Goal: Task Accomplishment & Management: Manage account settings

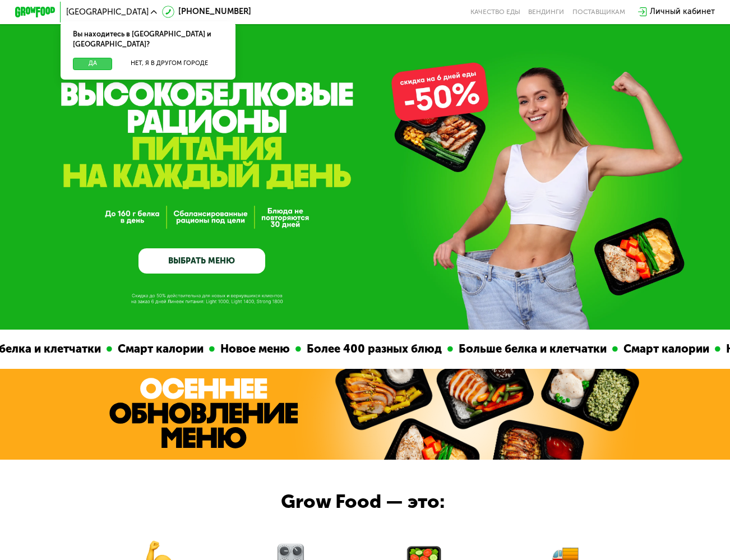
click at [87, 58] on button "Да" at bounding box center [92, 64] width 39 height 12
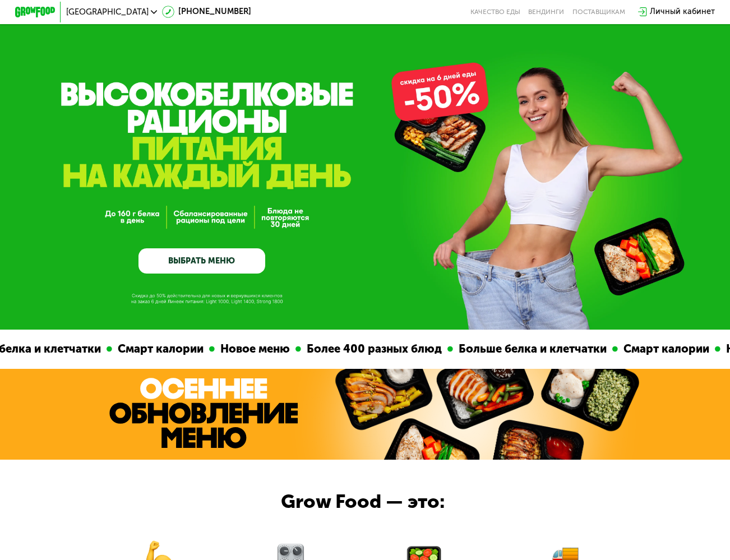
click at [217, 269] on link "ВЫБРАТЬ МЕНЮ" at bounding box center [201, 260] width 126 height 25
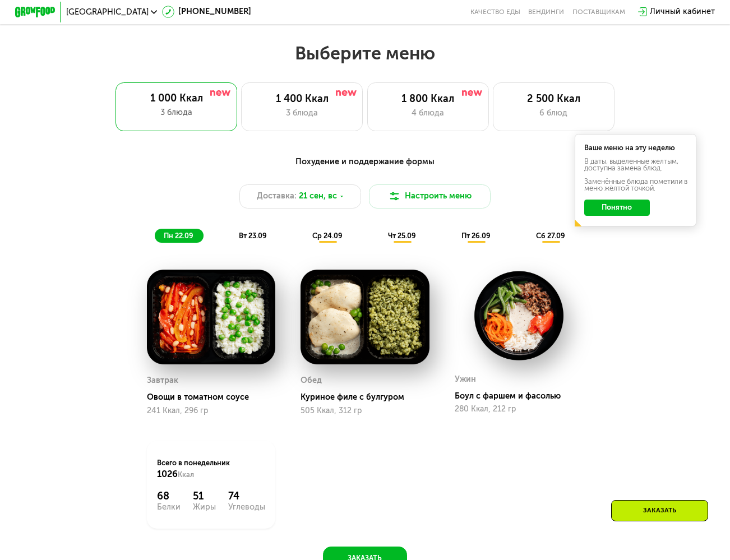
scroll to position [652, 0]
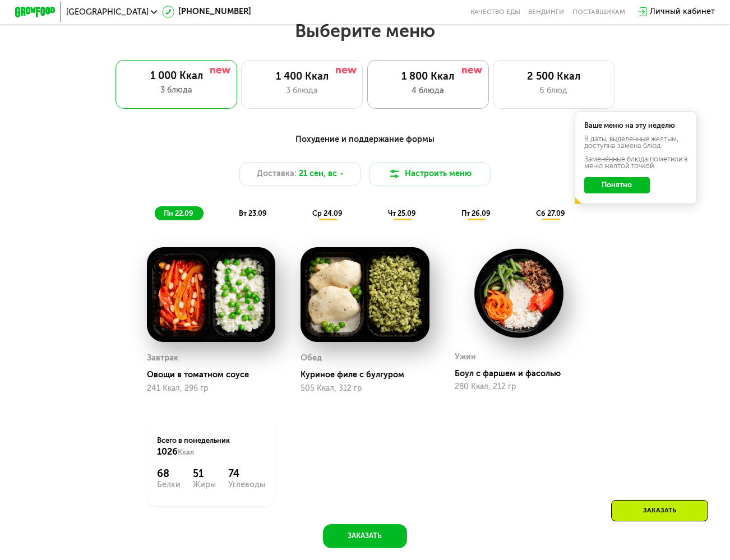
click at [433, 97] on div "4 блюда" at bounding box center [428, 91] width 100 height 12
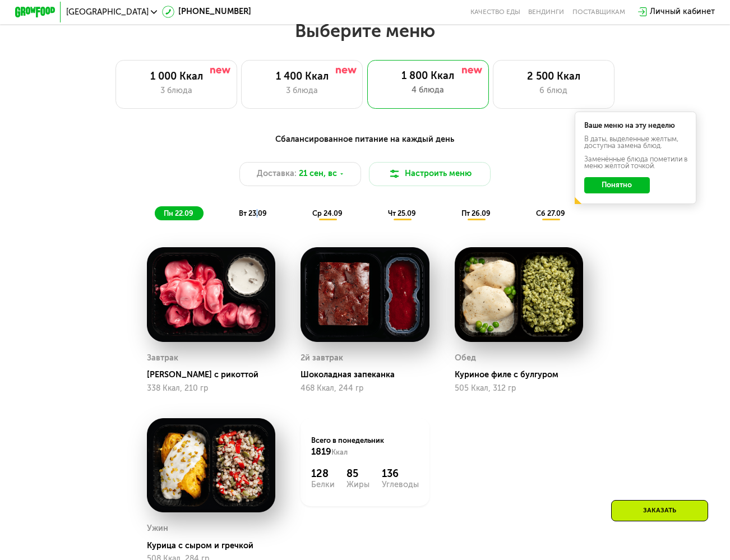
click at [256, 218] on span "вт 23.09" at bounding box center [253, 213] width 28 height 8
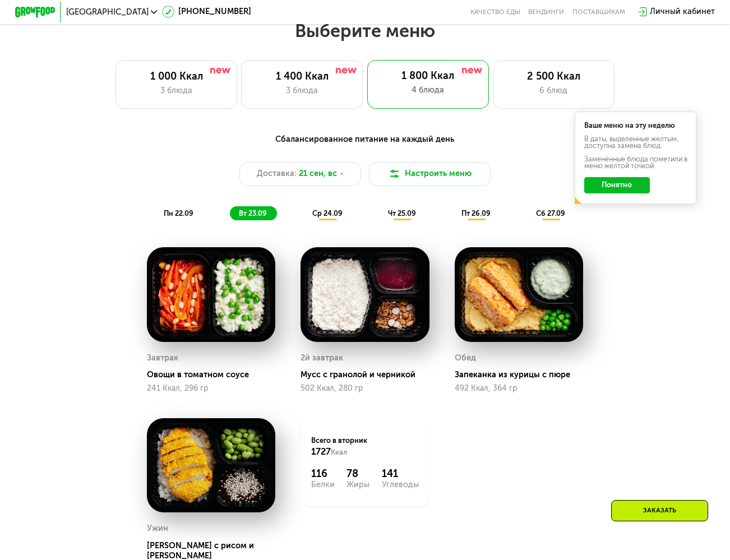
click at [172, 218] on span "пн 22.09" at bounding box center [179, 213] width 30 height 8
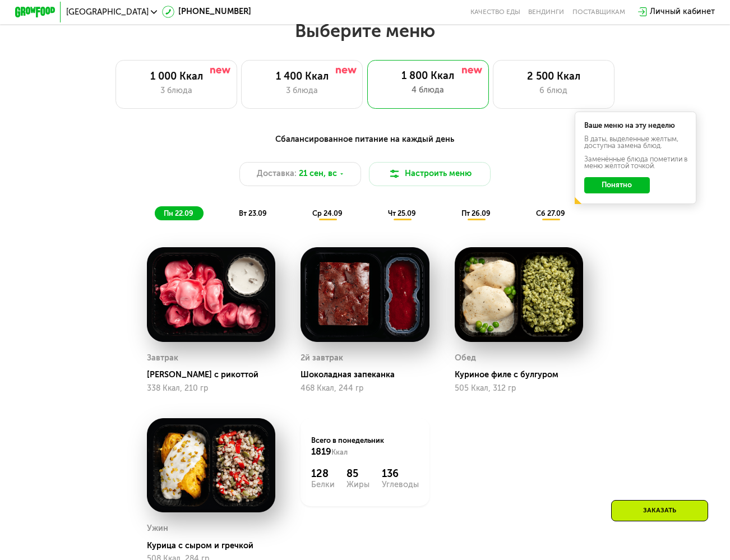
click at [246, 218] on span "вт 23.09" at bounding box center [253, 213] width 28 height 8
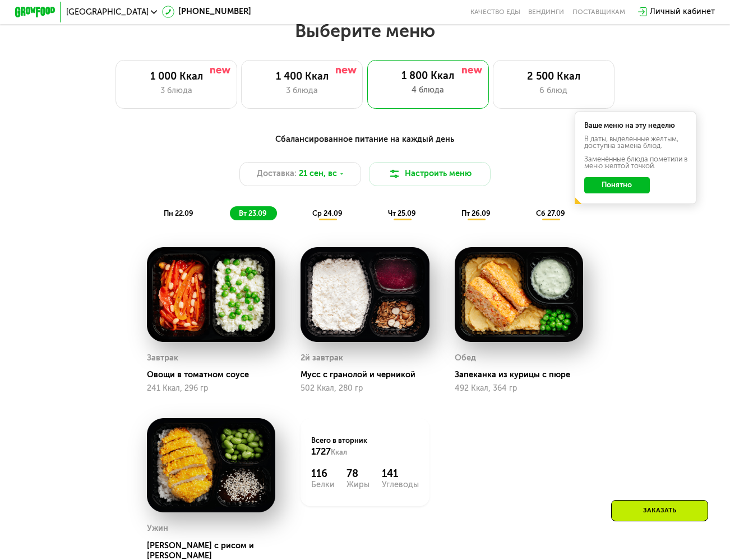
click at [176, 215] on span "пн 22.09" at bounding box center [179, 213] width 30 height 8
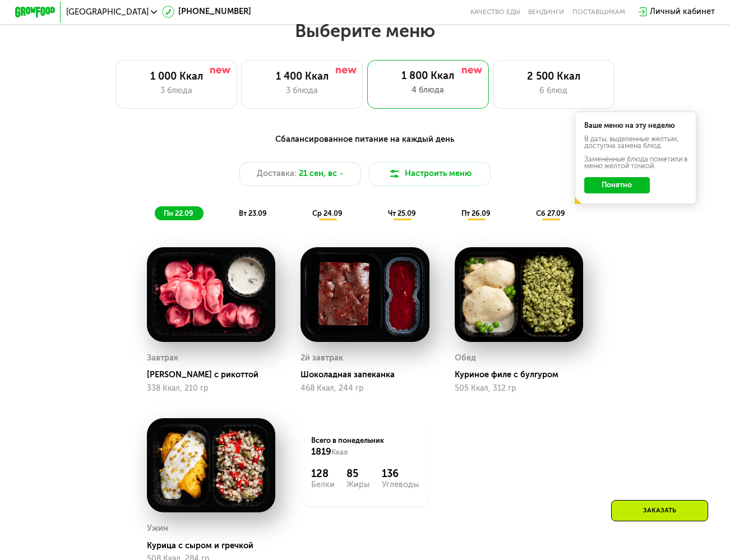
click at [244, 218] on span "вт 23.09" at bounding box center [253, 213] width 28 height 8
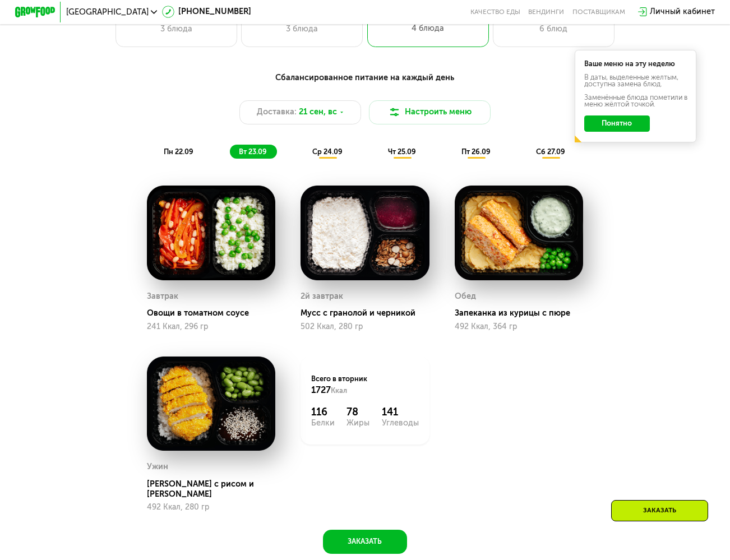
scroll to position [695, 0]
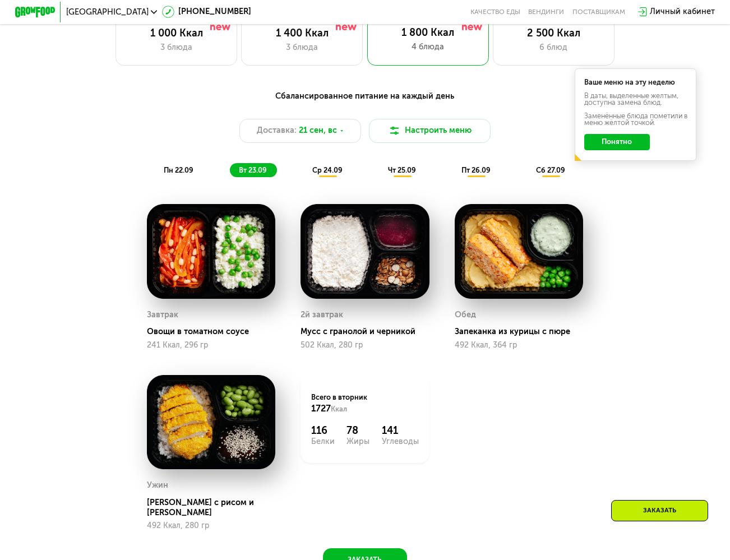
click at [330, 177] on div "ср 24.09" at bounding box center [327, 170] width 49 height 14
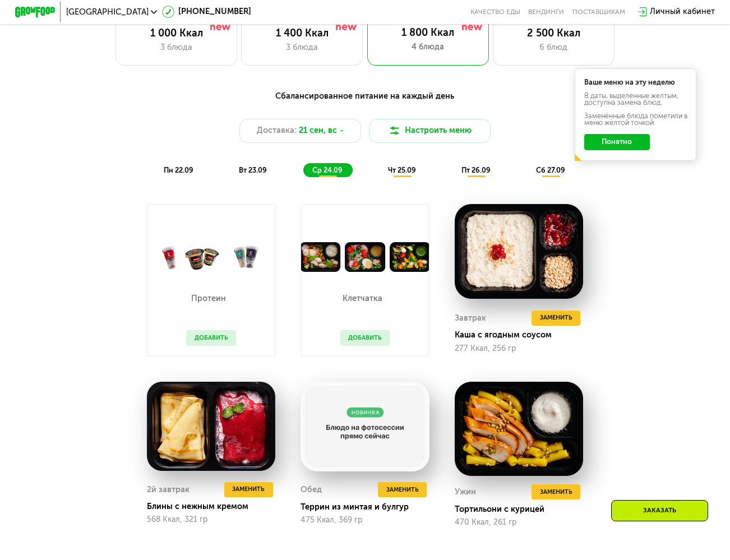
click at [403, 174] on span "чт 25.09" at bounding box center [402, 170] width 28 height 8
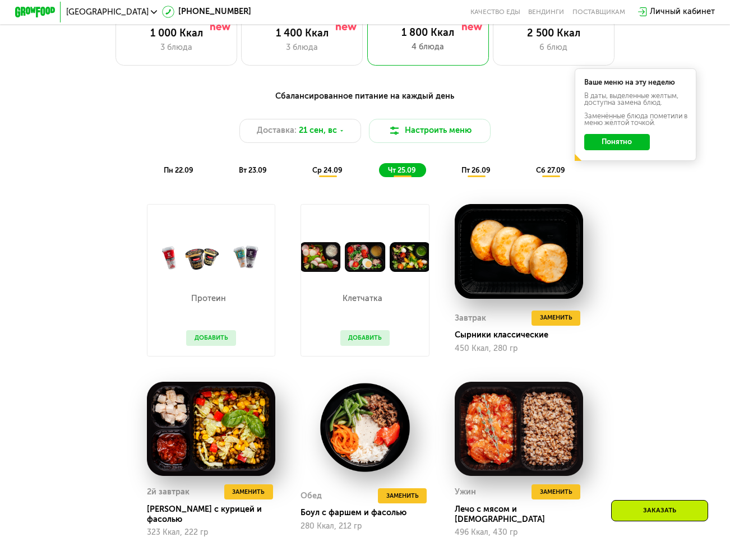
click at [469, 171] on span "пт 26.09" at bounding box center [475, 170] width 29 height 8
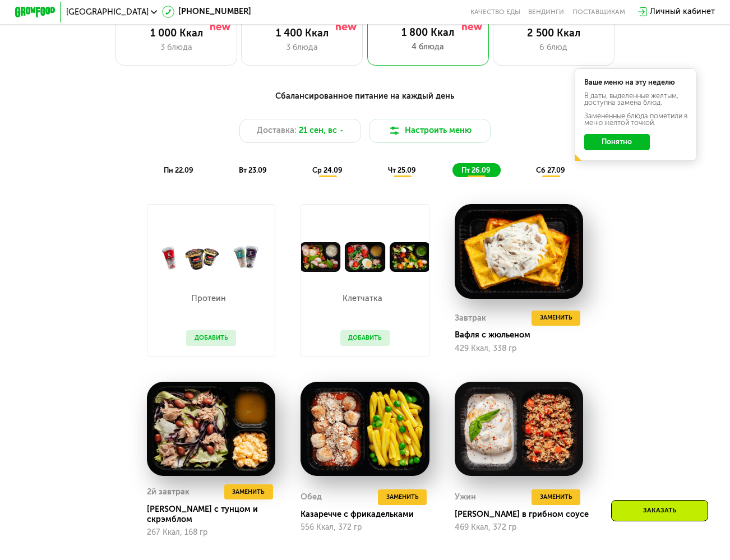
click at [538, 174] on span "сб 27.09" at bounding box center [550, 170] width 29 height 8
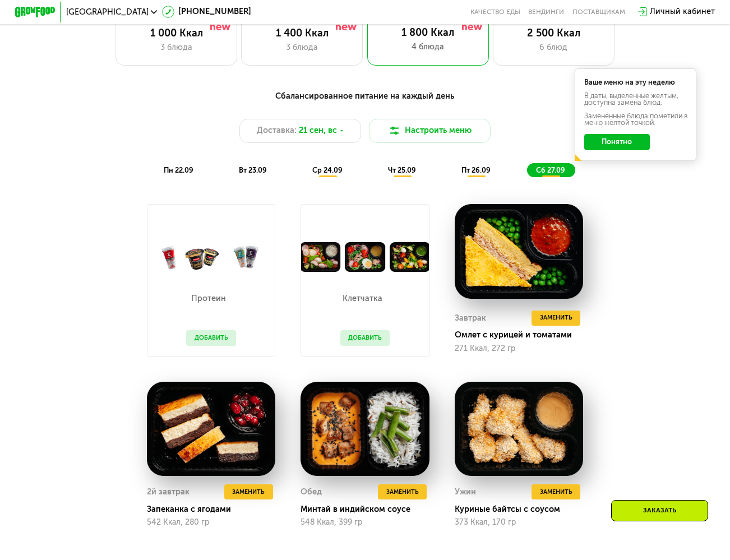
click at [477, 177] on div "пт 26.09" at bounding box center [476, 170] width 48 height 14
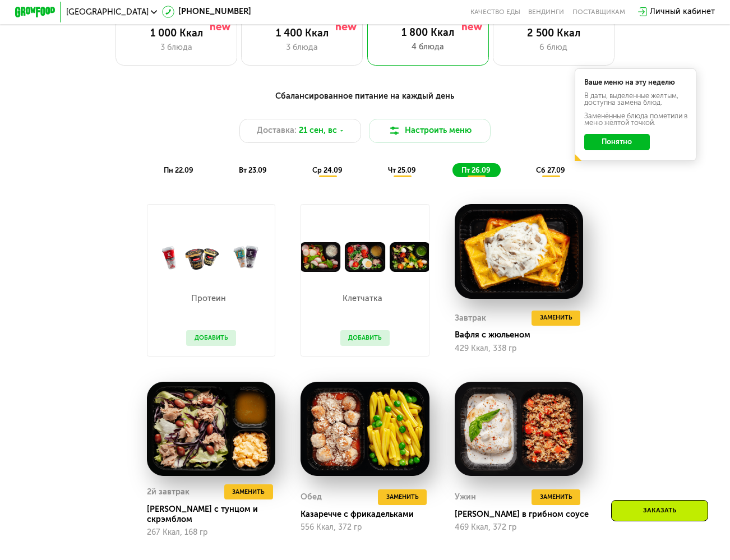
click at [409, 174] on span "чт 25.09" at bounding box center [402, 170] width 28 height 8
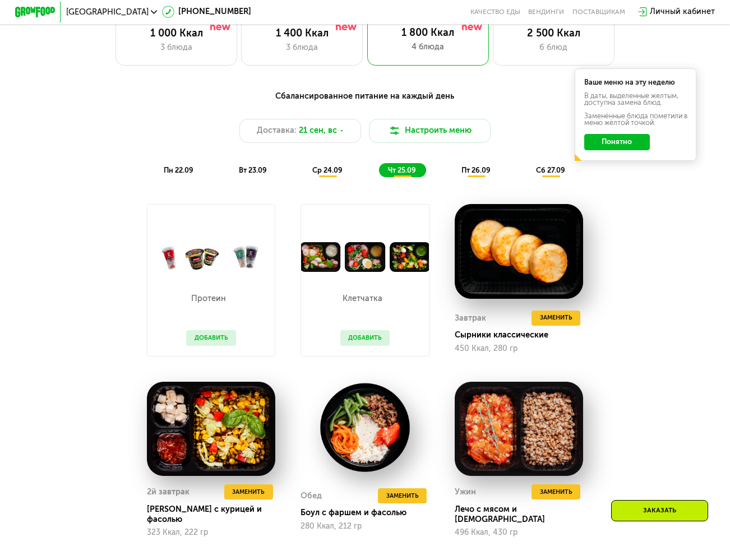
click at [370, 345] on button "Добавить" at bounding box center [365, 337] width 50 height 15
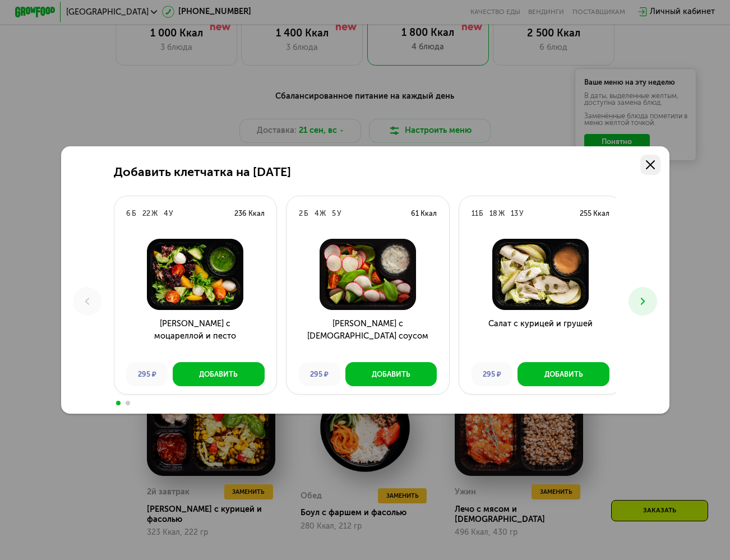
click at [653, 170] on link at bounding box center [650, 165] width 20 height 20
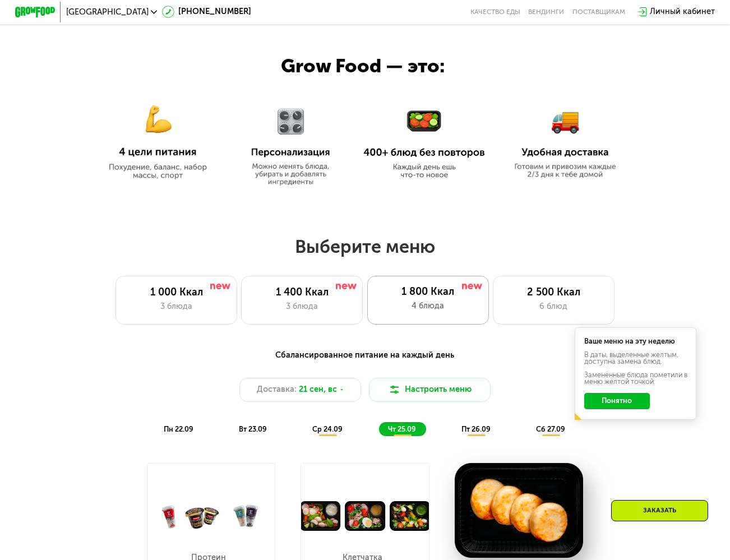
scroll to position [512, 0]
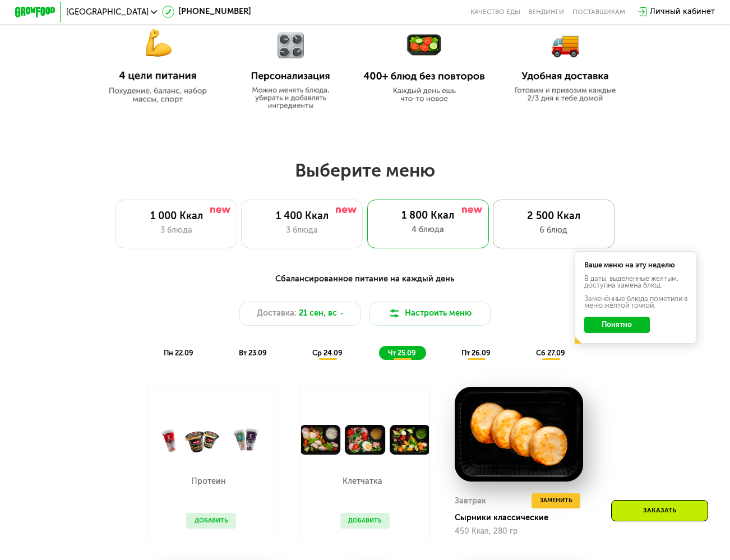
click at [560, 223] on div "2 500 Ккал" at bounding box center [554, 216] width 100 height 12
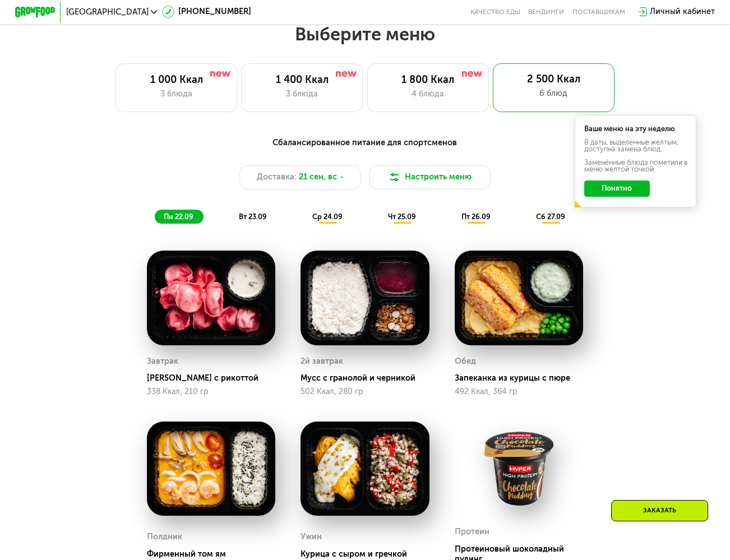
scroll to position [733, 0]
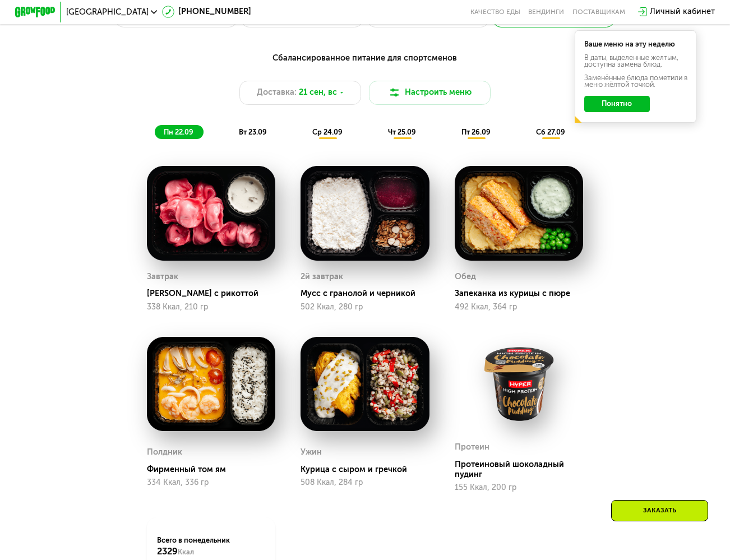
click at [261, 139] on div "вт 23.09" at bounding box center [253, 132] width 47 height 14
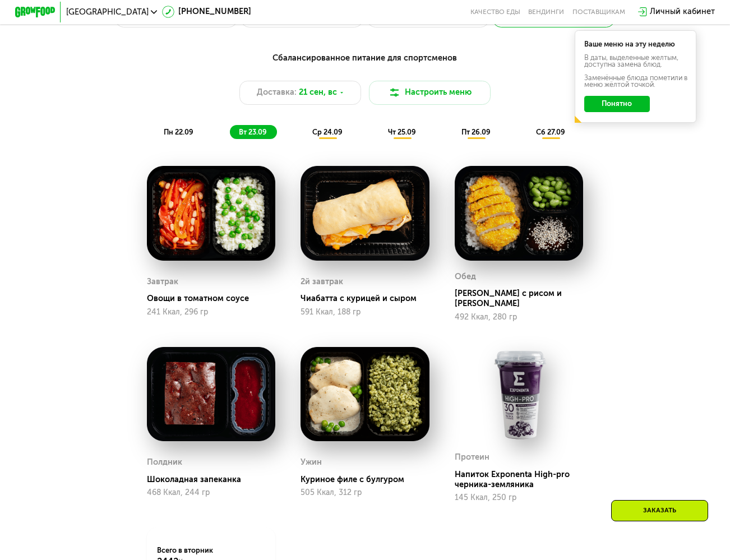
click at [301, 138] on div "пн 22.09 вт 23.09 ср 24.09 чт 25.09 пт 26.09 сб 27.09" at bounding box center [365, 132] width 421 height 14
click at [320, 136] on span "ср 24.09" at bounding box center [327, 132] width 30 height 8
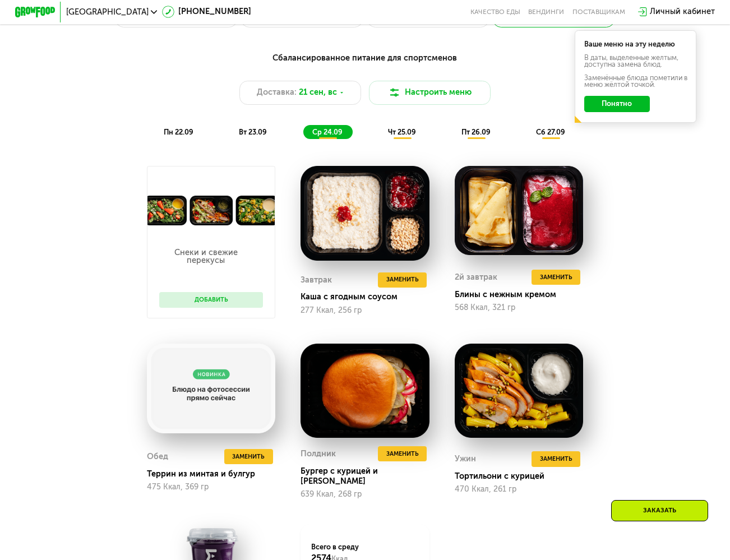
click at [263, 136] on span "вт 23.09" at bounding box center [253, 132] width 28 height 8
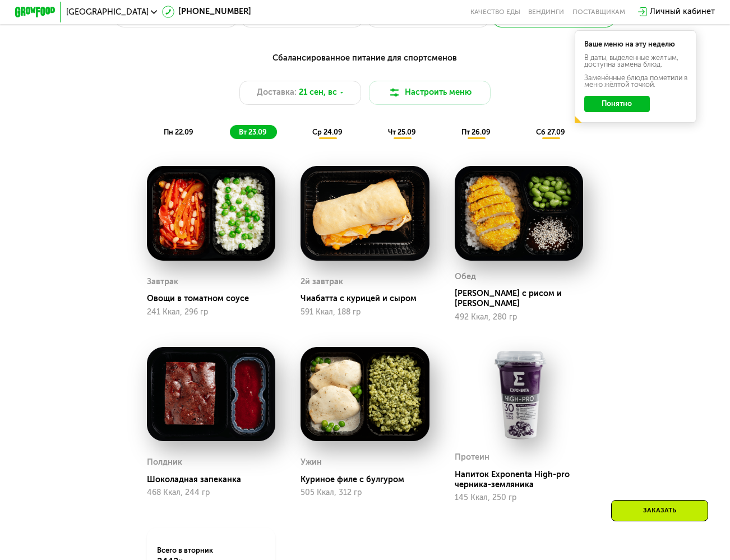
click at [169, 132] on div "пн 22.09" at bounding box center [179, 132] width 49 height 14
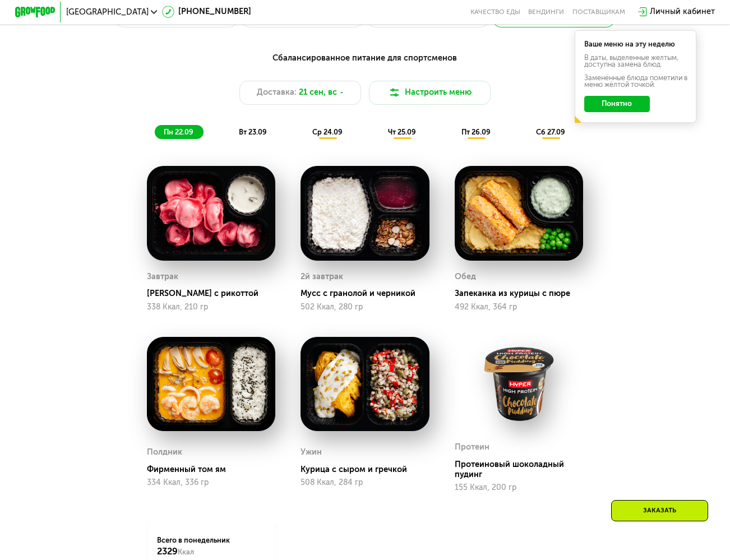
click at [238, 130] on div "вт 23.09" at bounding box center [253, 132] width 47 height 14
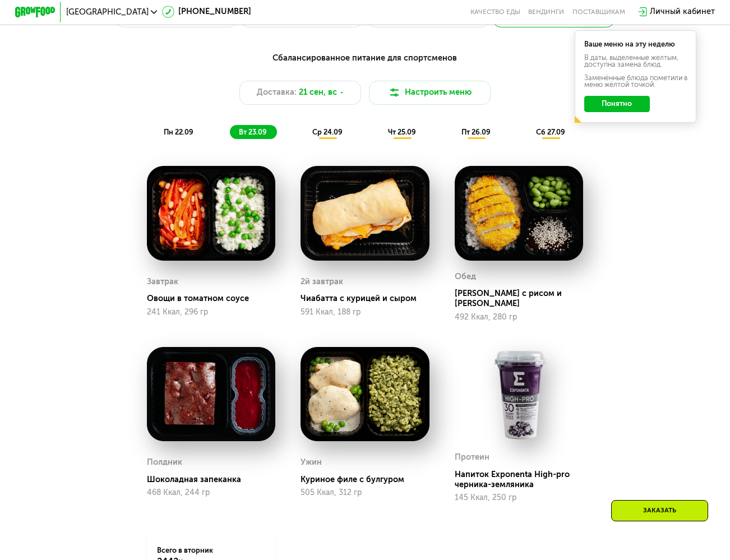
click at [197, 135] on div "пн 22.09" at bounding box center [179, 132] width 49 height 14
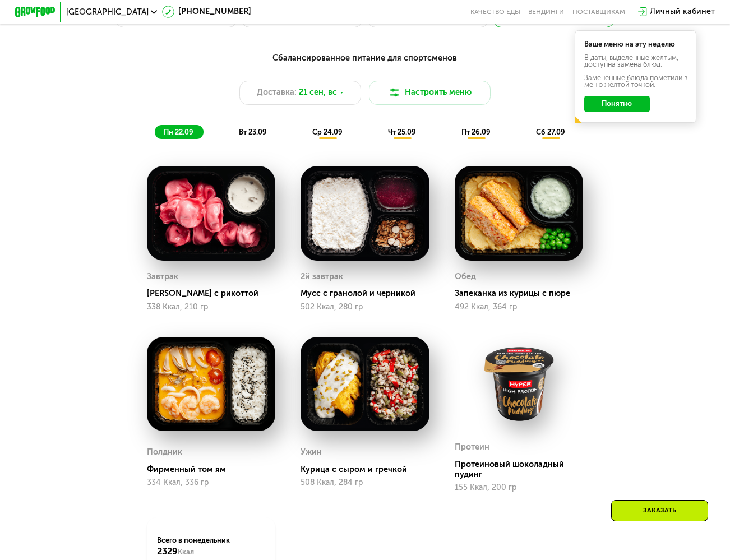
click at [253, 133] on span "вт 23.09" at bounding box center [253, 132] width 28 height 8
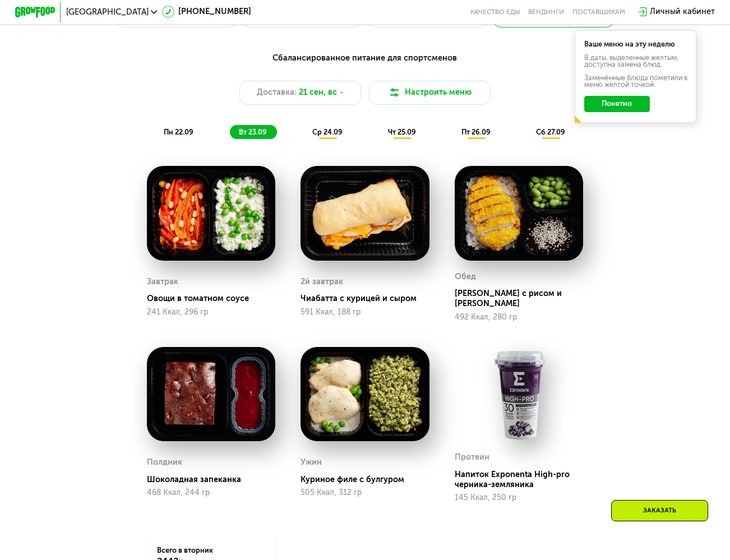
click at [317, 134] on span "ср 24.09" at bounding box center [327, 132] width 30 height 8
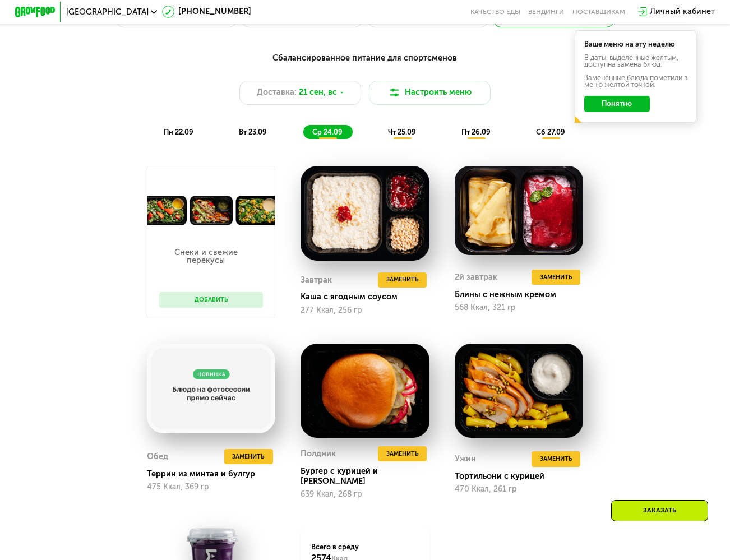
scroll to position [527, 0]
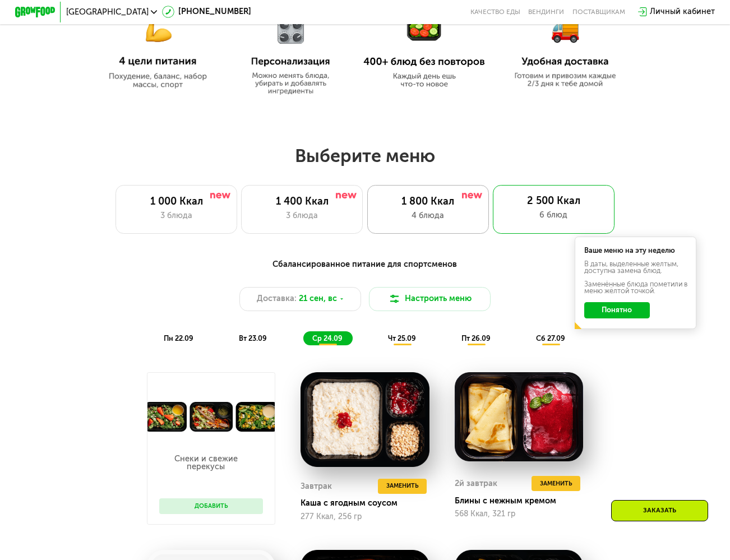
click at [413, 192] on div "1 800 Ккал 4 блюда" at bounding box center [428, 209] width 122 height 49
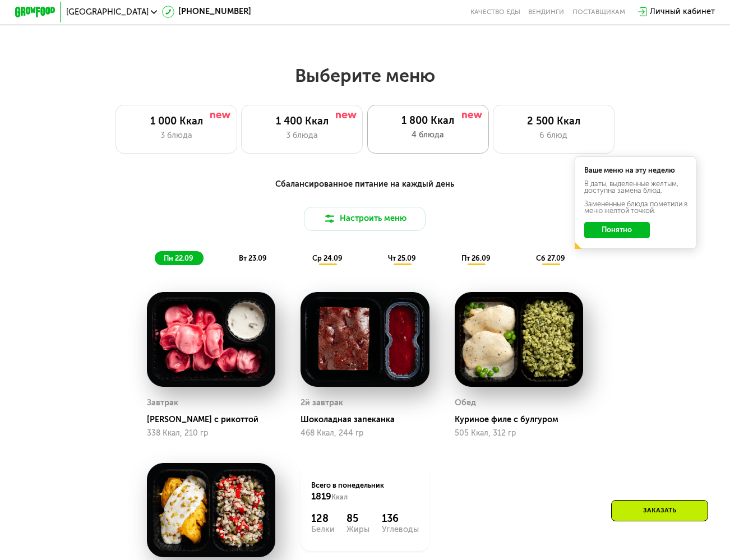
scroll to position [660, 0]
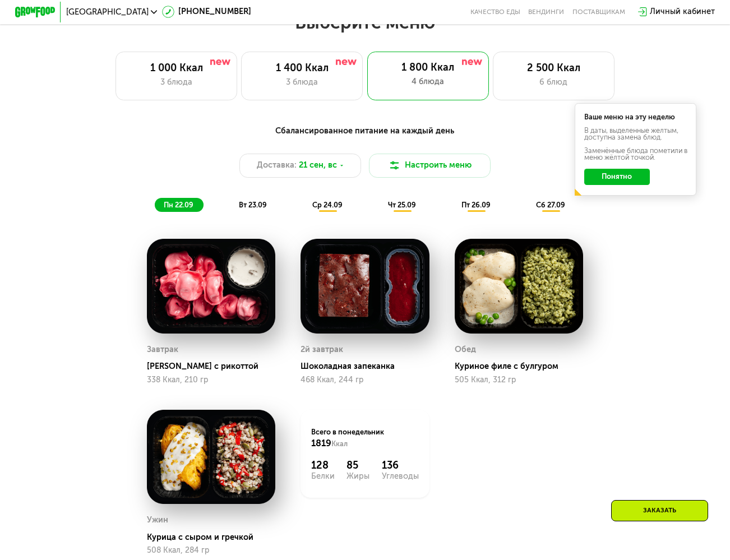
click at [460, 206] on div "пт 26.09" at bounding box center [476, 205] width 48 height 14
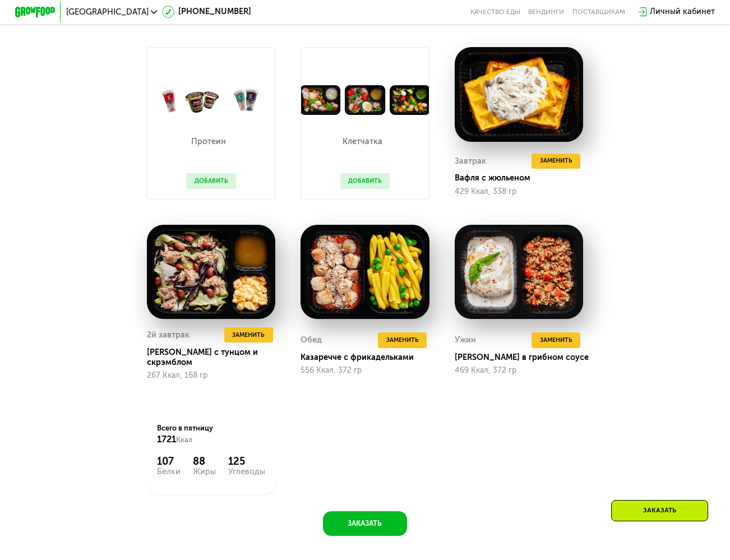
scroll to position [668, 0]
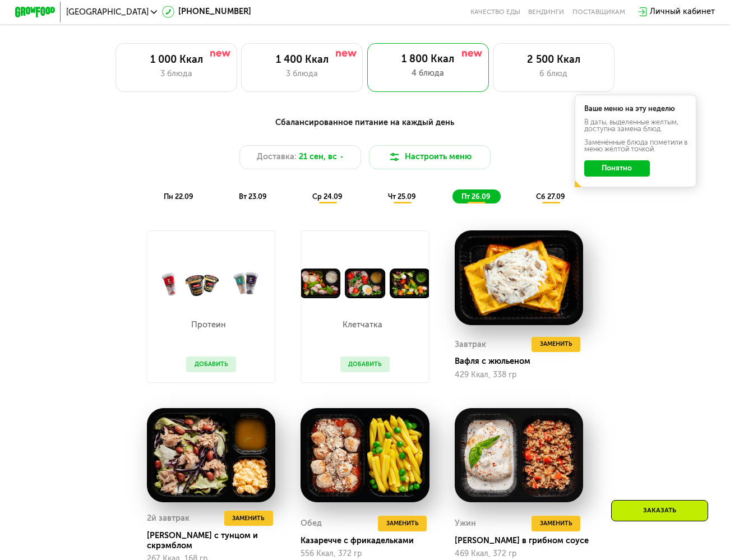
click at [549, 201] on span "сб 27.09" at bounding box center [550, 196] width 29 height 8
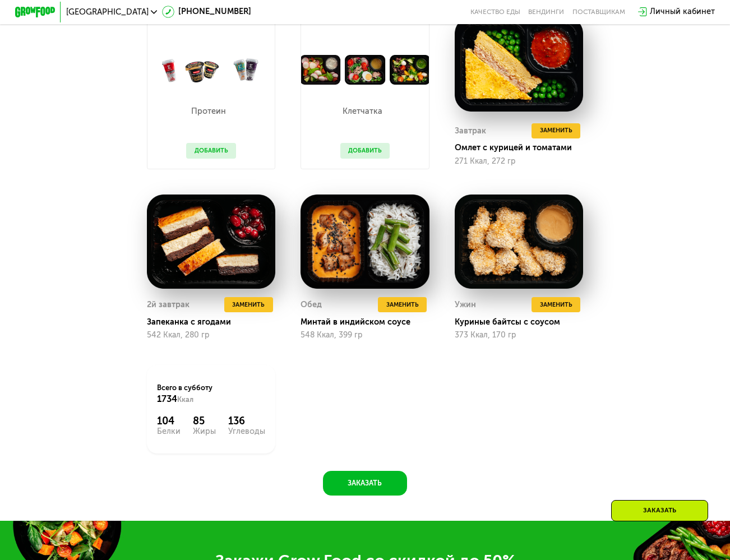
scroll to position [659, 0]
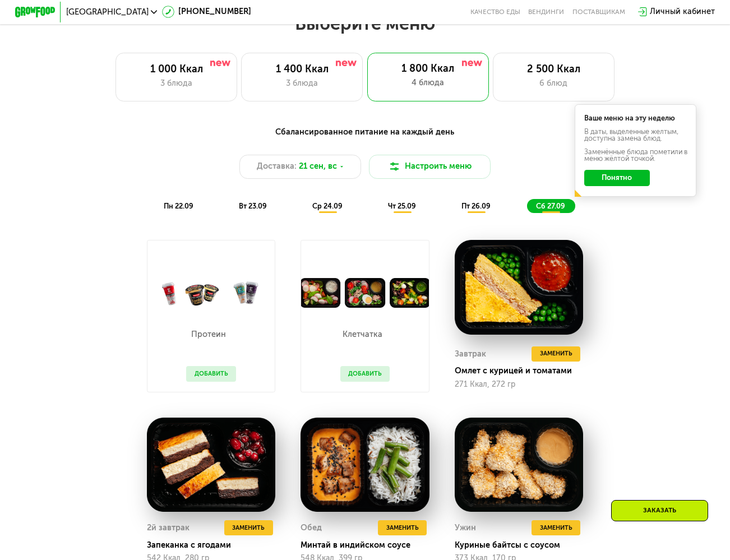
click at [472, 205] on div "пт 26.09" at bounding box center [476, 206] width 48 height 14
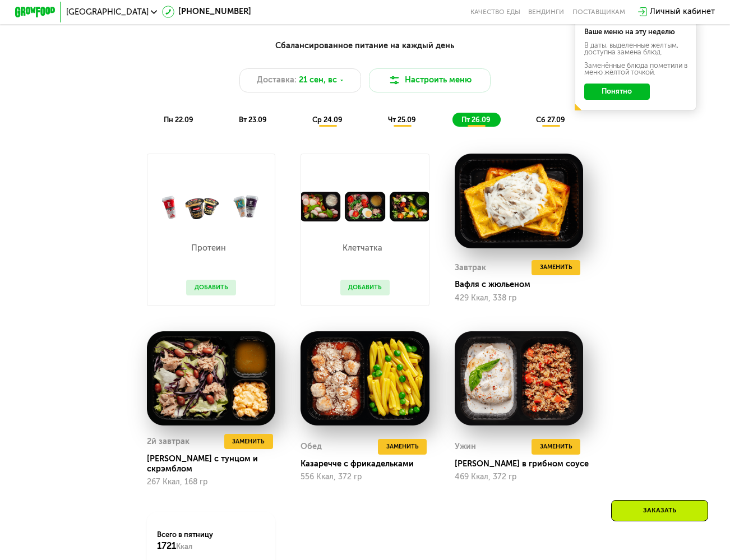
scroll to position [652, 0]
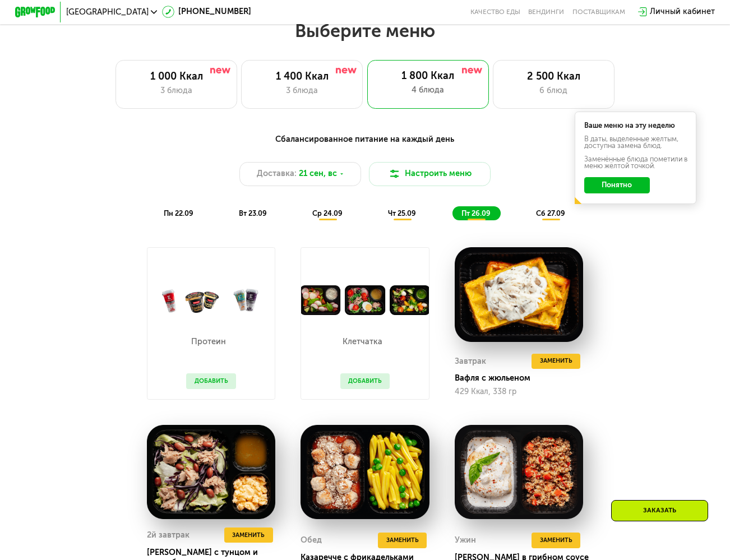
click at [558, 211] on div "сб 27.09" at bounding box center [551, 213] width 48 height 14
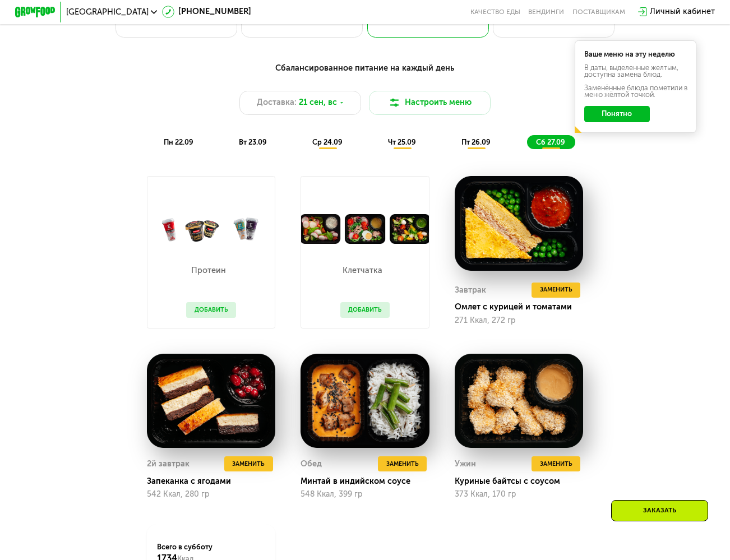
scroll to position [621, 0]
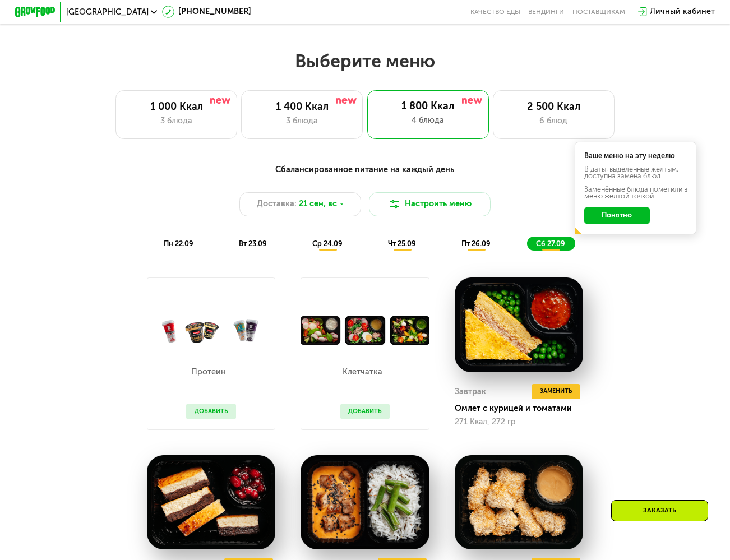
click at [389, 257] on div "Сбалансированное питание на каждый день Доставка: 21 сен, вс Настроить меню пн …" at bounding box center [365, 207] width 612 height 100
click at [402, 248] on span "чт 25.09" at bounding box center [402, 243] width 28 height 8
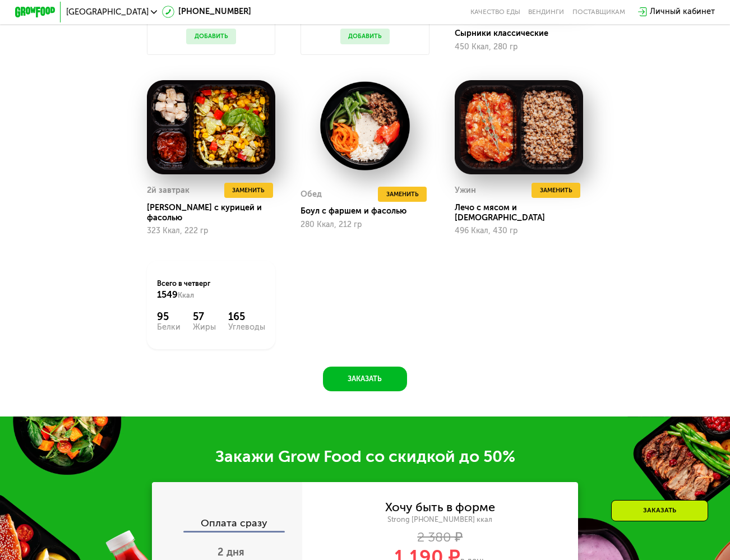
scroll to position [476, 0]
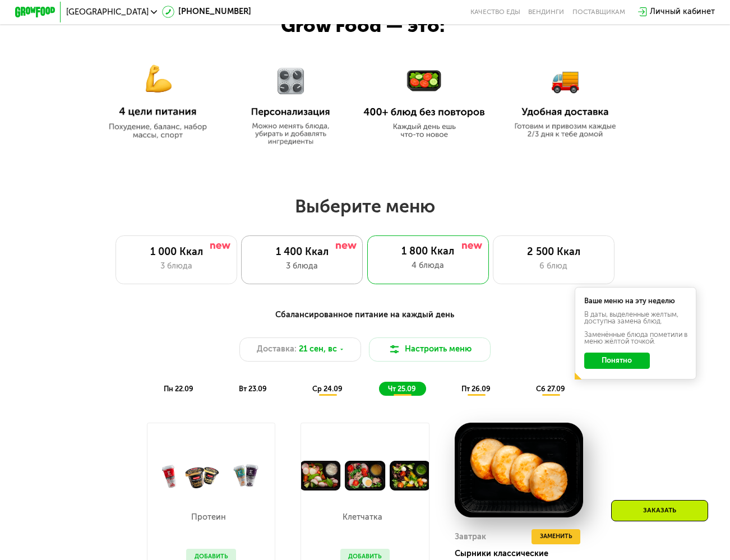
click at [307, 251] on div "1 400 Ккал" at bounding box center [302, 252] width 100 height 12
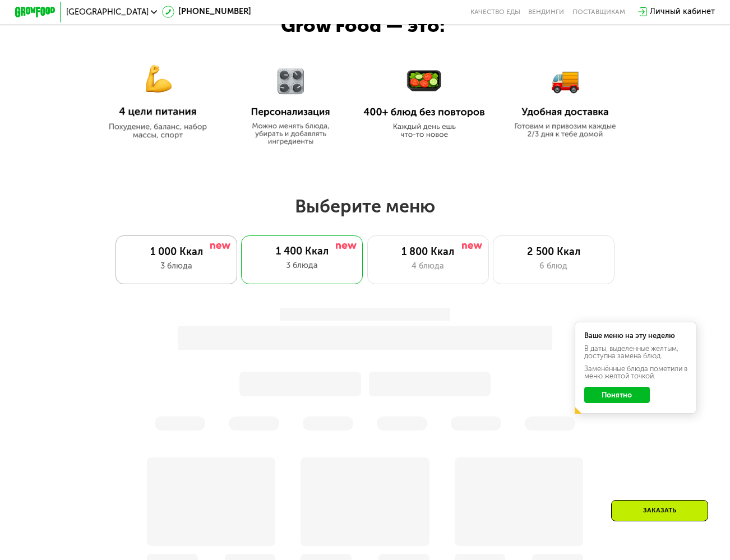
click at [198, 282] on div "1 000 Ккал 3 блюда" at bounding box center [177, 259] width 122 height 49
click at [417, 270] on div "4 блюда" at bounding box center [428, 266] width 100 height 12
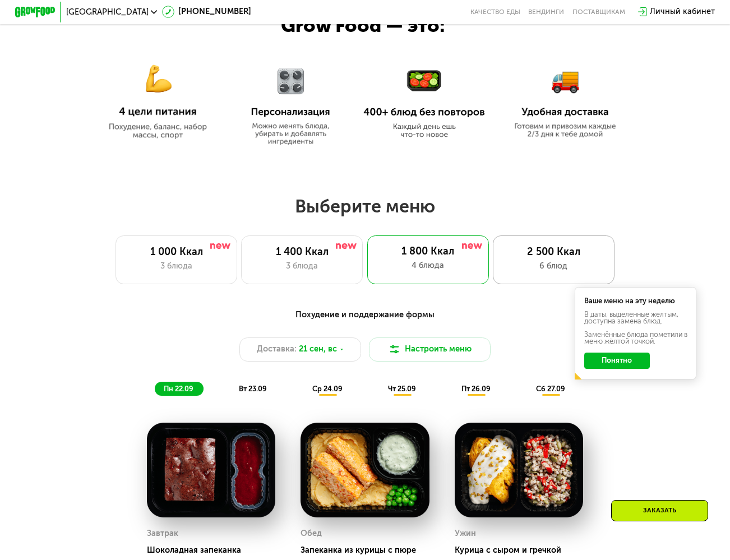
click at [540, 258] on div "2 500 Ккал" at bounding box center [554, 252] width 100 height 12
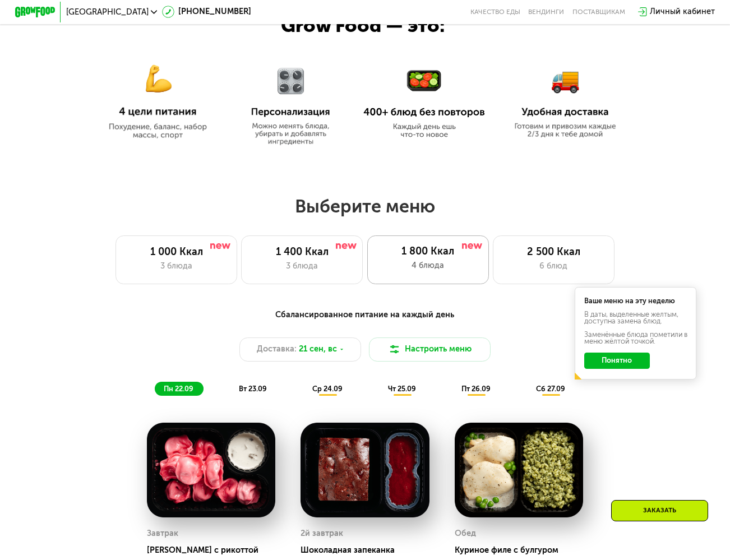
click at [463, 269] on div "4 блюда" at bounding box center [427, 266] width 101 height 12
click at [334, 272] on div "3 блюда" at bounding box center [302, 266] width 100 height 12
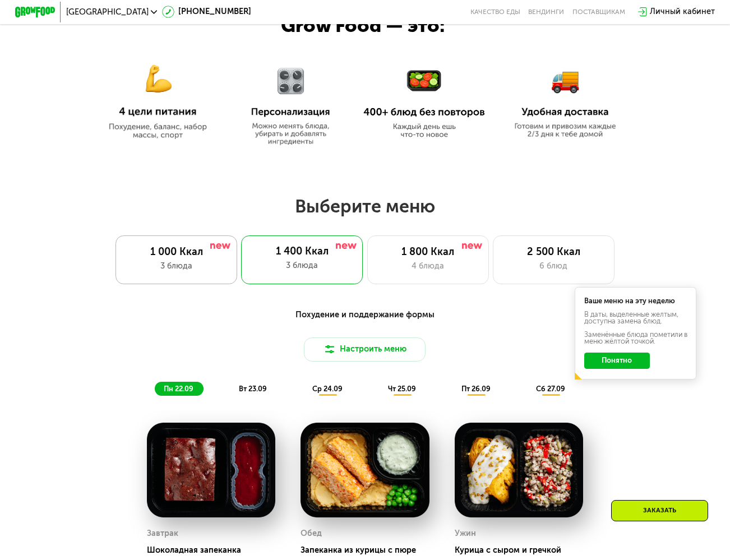
click at [195, 278] on div "1 000 Ккал 3 блюда" at bounding box center [177, 259] width 122 height 49
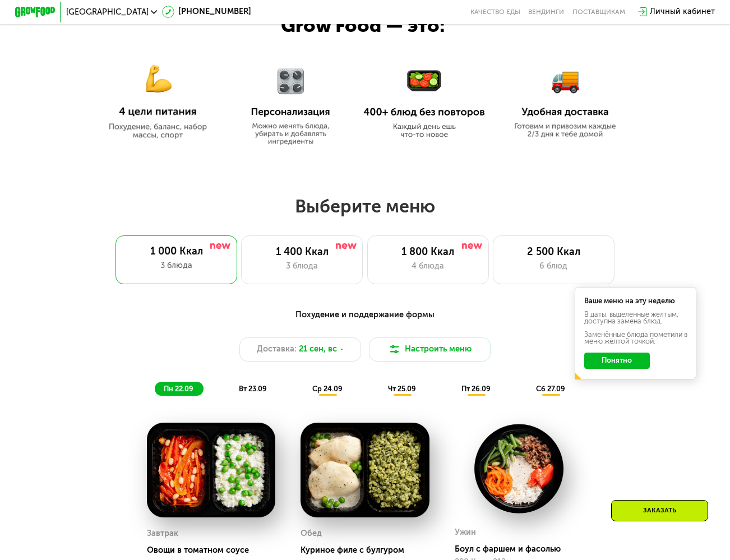
click at [493, 262] on div "1 000 Ккал 3 блюда 1 400 Ккал 3 блюда 1 800 Ккал 4 блюда 2 500 Ккал 6 блюд" at bounding box center [365, 259] width 665 height 49
click at [530, 258] on div "2 500 Ккал" at bounding box center [554, 252] width 100 height 12
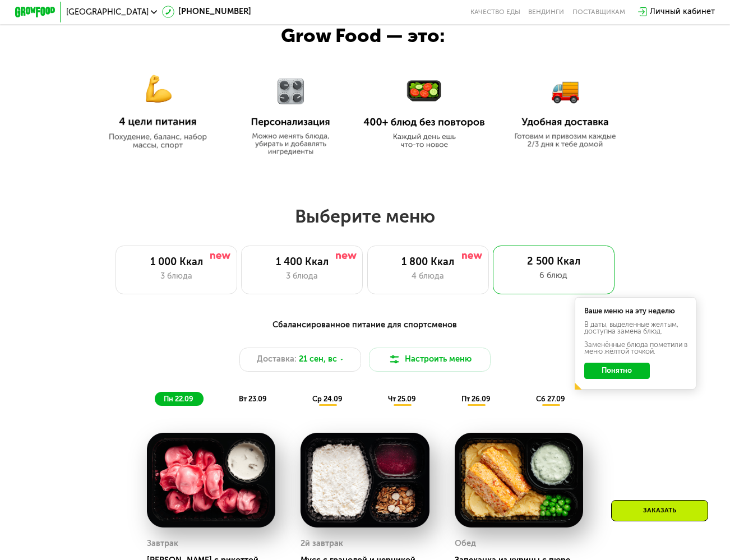
scroll to position [560, 0]
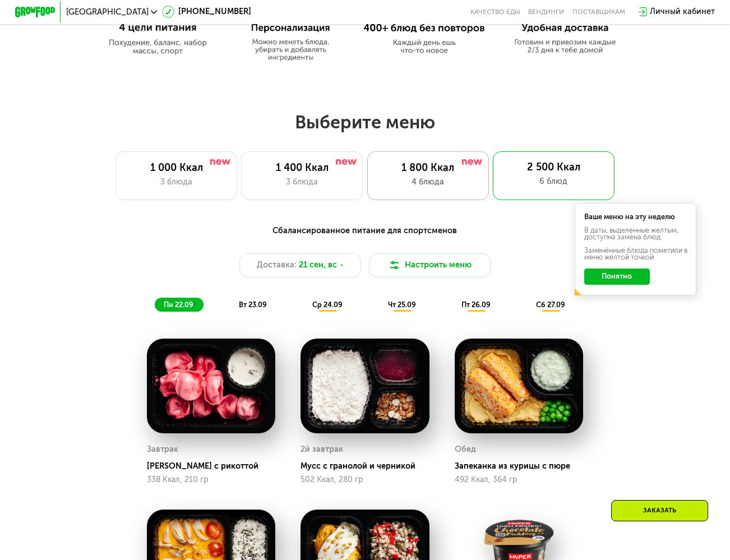
click at [449, 179] on div "1 800 Ккал 4 блюда" at bounding box center [428, 175] width 122 height 49
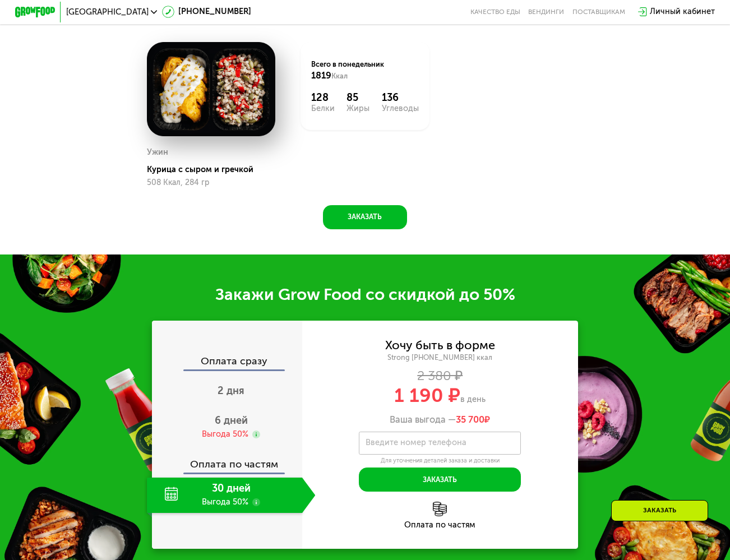
scroll to position [1104, 0]
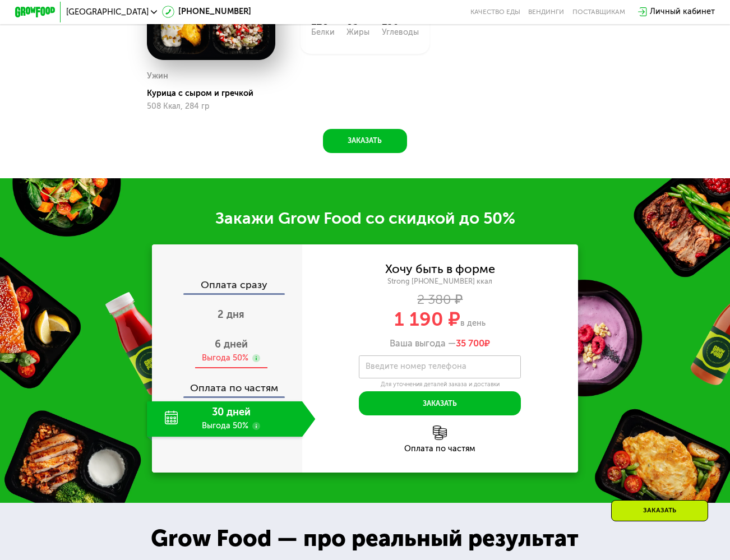
click at [230, 364] on div "Выгода 50%" at bounding box center [225, 358] width 47 height 11
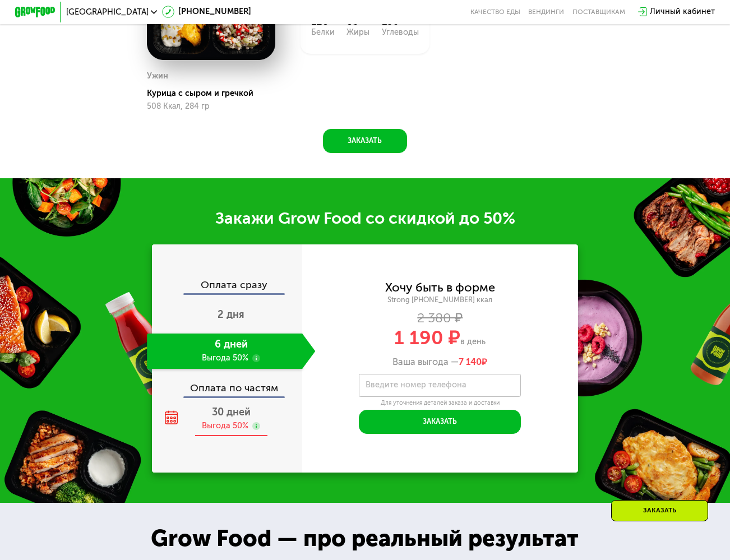
click at [225, 418] on span "30 дней" at bounding box center [231, 412] width 39 height 12
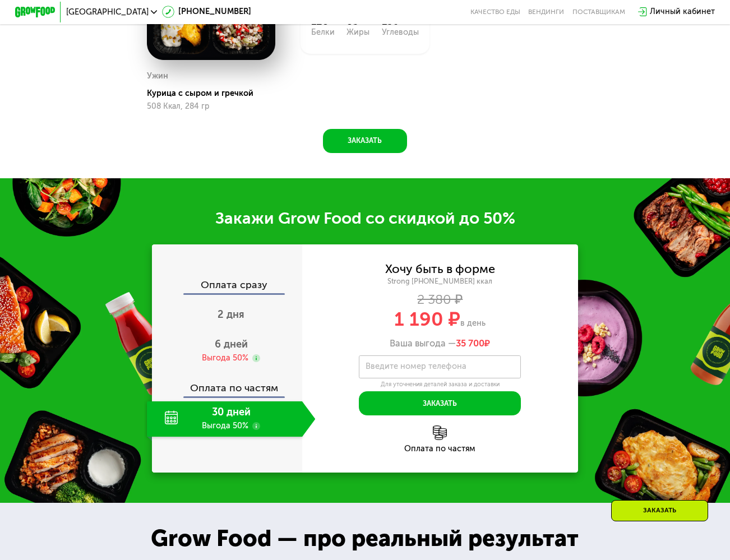
click at [229, 389] on div "Оплата по частям" at bounding box center [227, 385] width 149 height 24
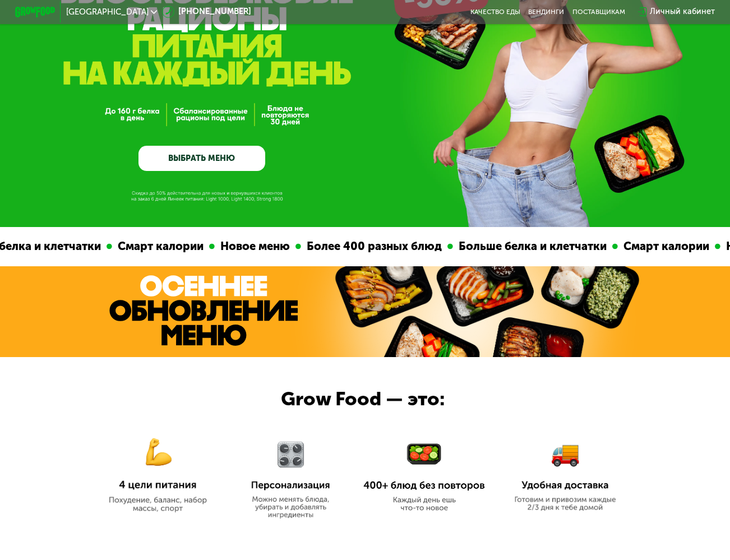
scroll to position [0, 0]
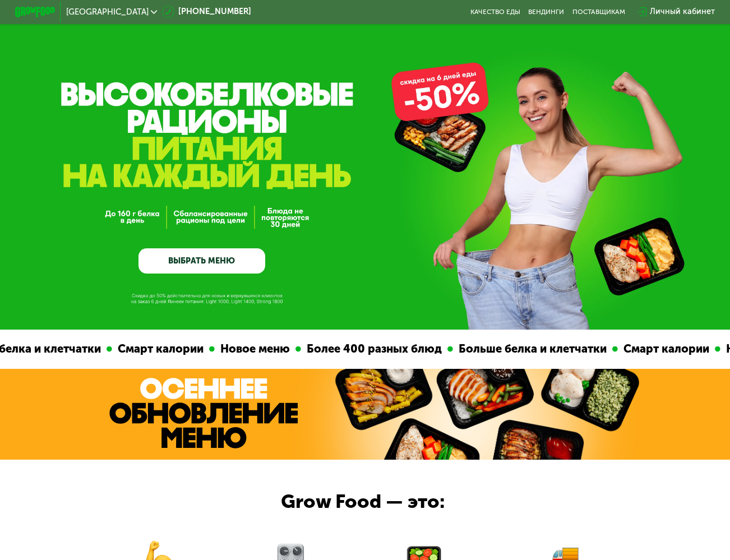
click at [699, 12] on div "Личный кабинет" at bounding box center [682, 12] width 65 height 12
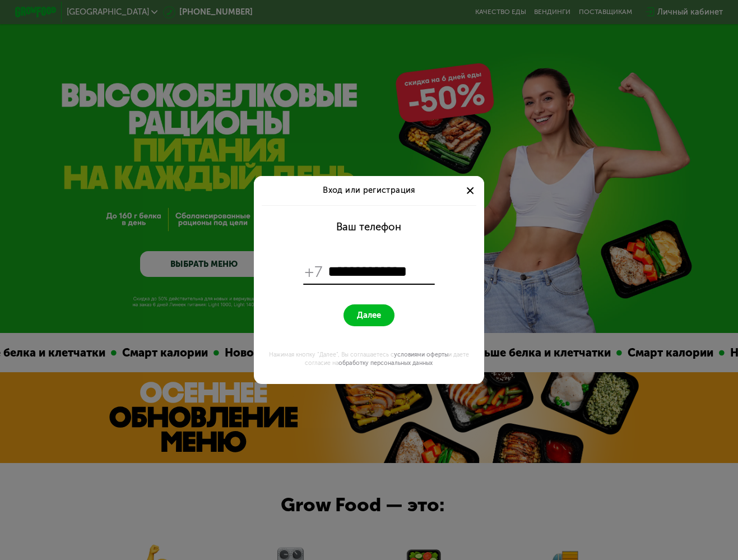
type input "**********"
click at [382, 315] on button "Далее" at bounding box center [369, 315] width 51 height 22
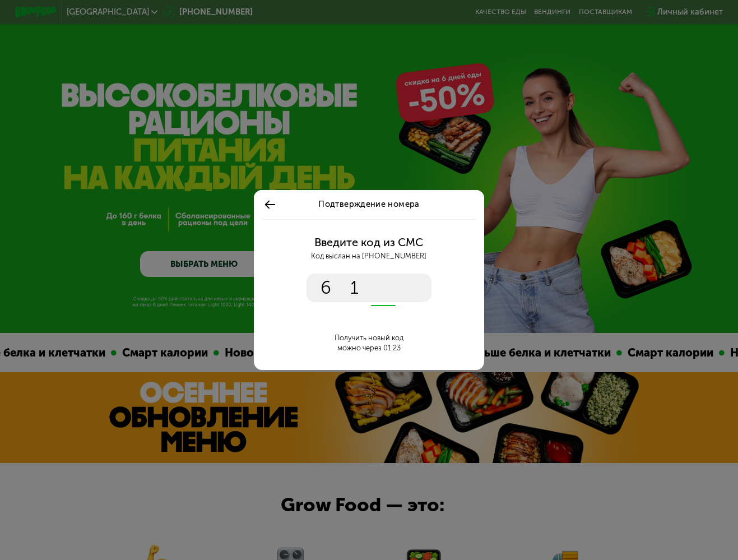
type input "****"
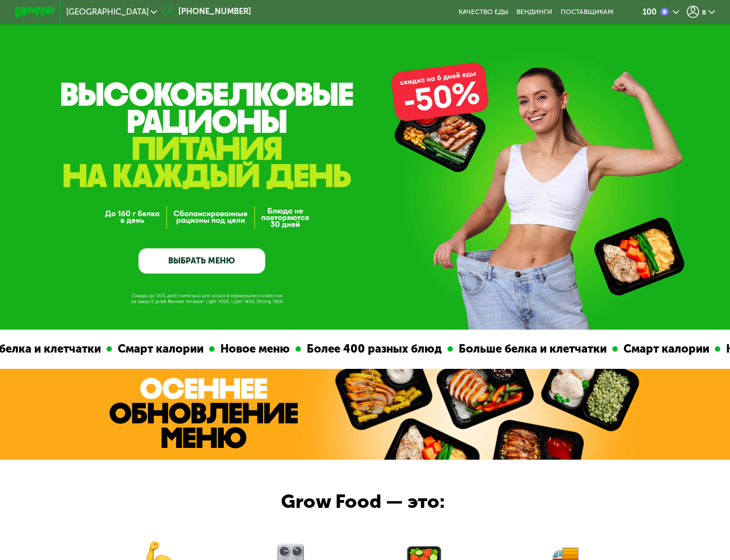
click at [699, 12] on use at bounding box center [693, 12] width 12 height 12
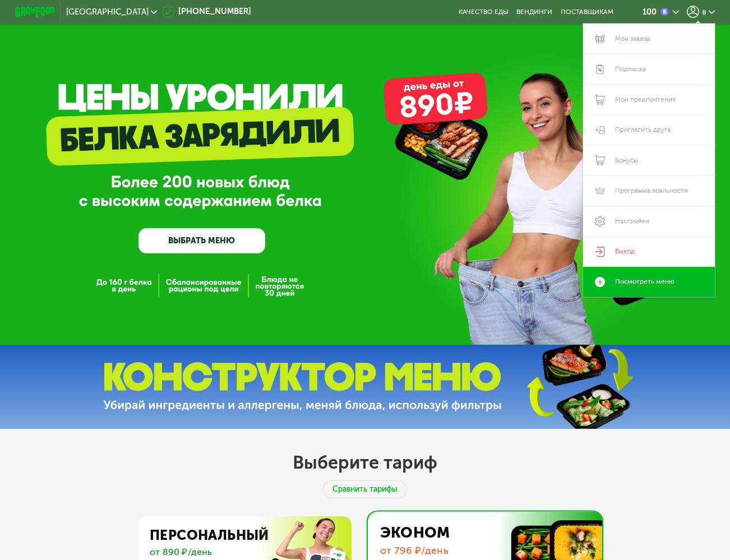
click at [675, 41] on link "Мои заказы" at bounding box center [649, 39] width 132 height 30
click at [193, 249] on link "ВЫБРАТЬ МЕНЮ" at bounding box center [201, 240] width 126 height 25
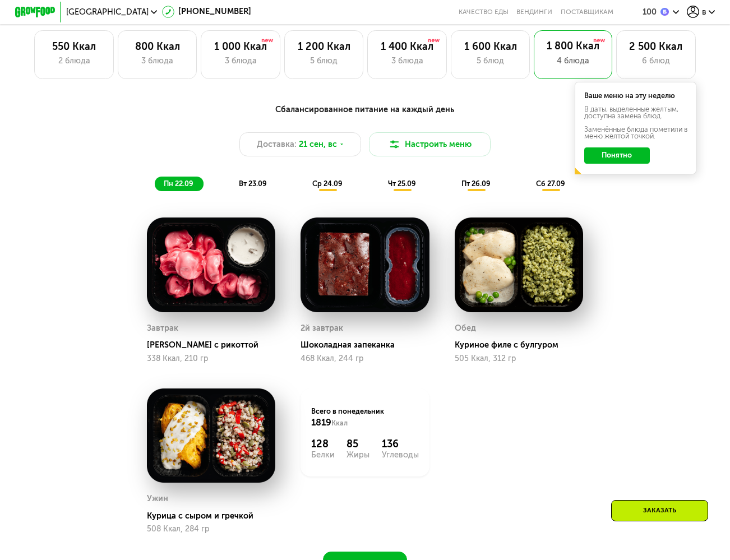
scroll to position [607, 0]
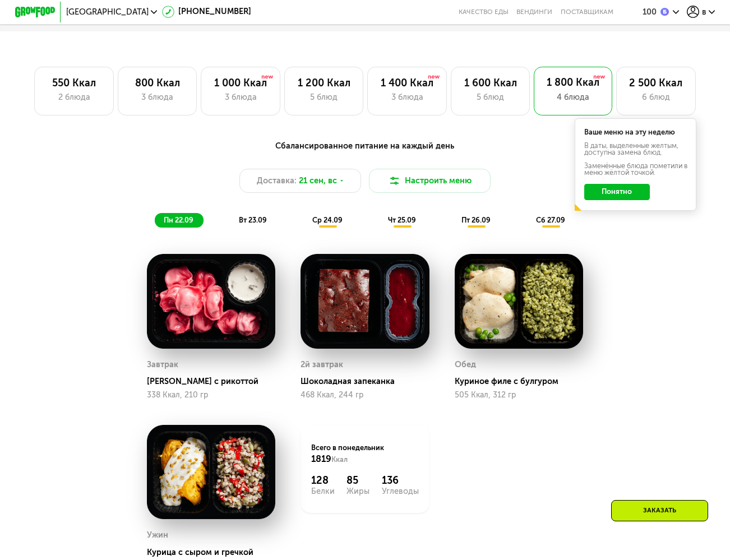
click at [623, 195] on button "Понятно" at bounding box center [617, 192] width 66 height 16
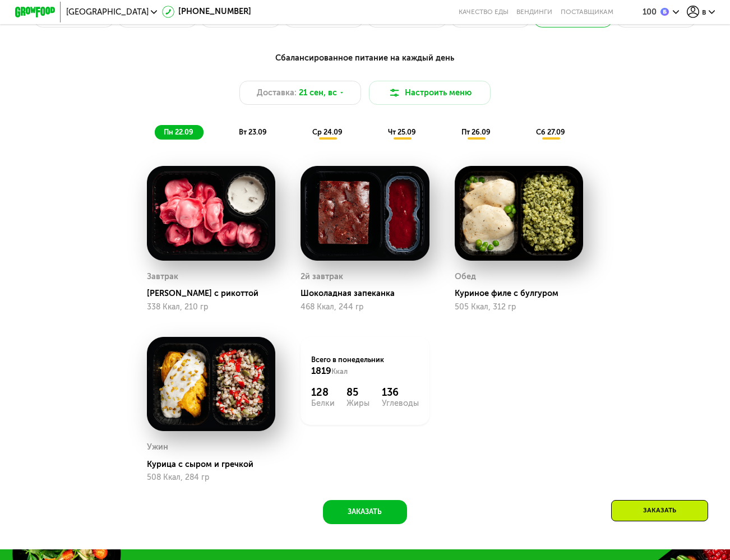
scroll to position [724, 0]
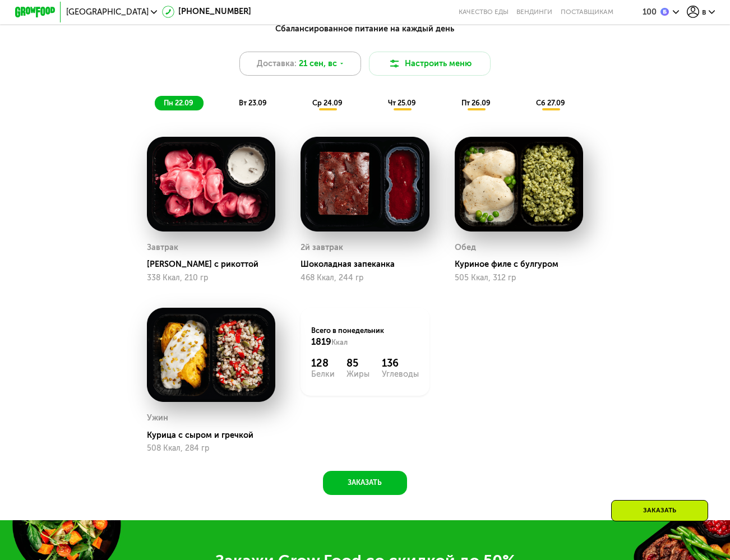
click at [336, 66] on div "Доставка: 21 сен, вс" at bounding box center [300, 64] width 122 height 24
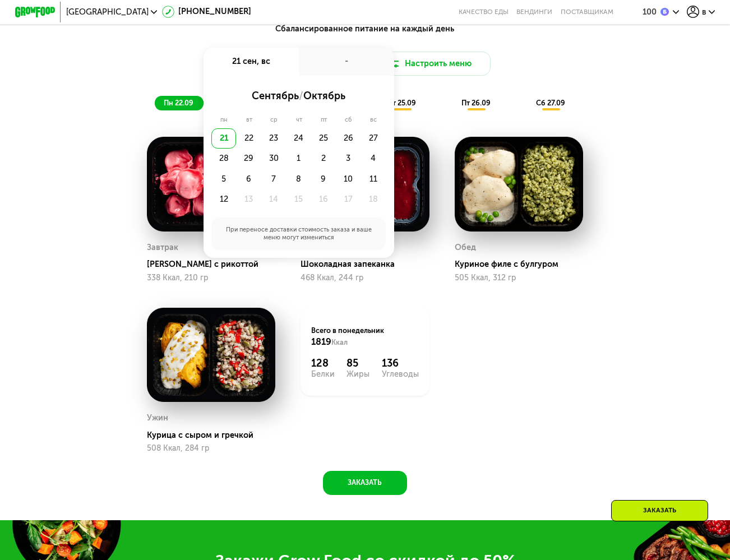
click at [601, 437] on div "Сбалансированное питание на каждый день Доставка: 21 сен, вс 21 сен, вс - сентя…" at bounding box center [365, 255] width 625 height 479
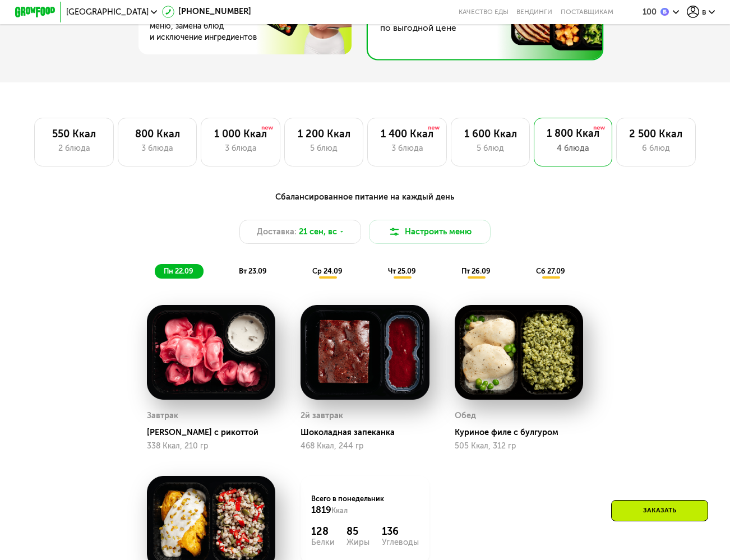
scroll to position [554, 0]
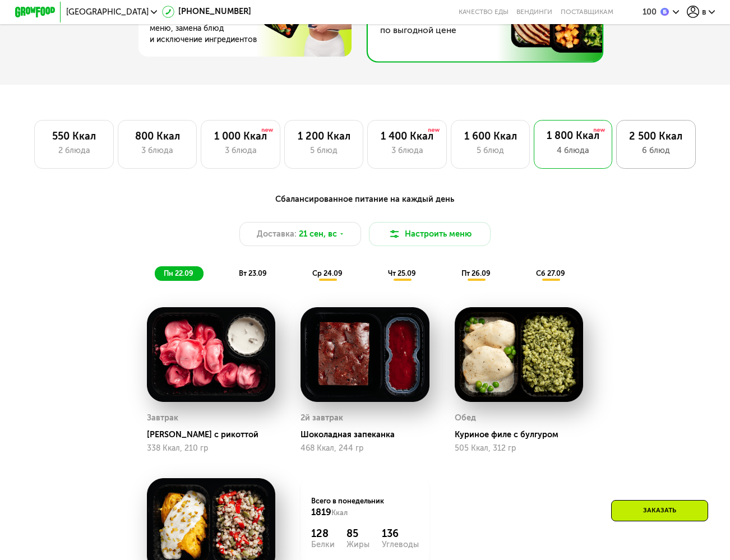
click at [675, 157] on div "6 блюд" at bounding box center [656, 151] width 58 height 12
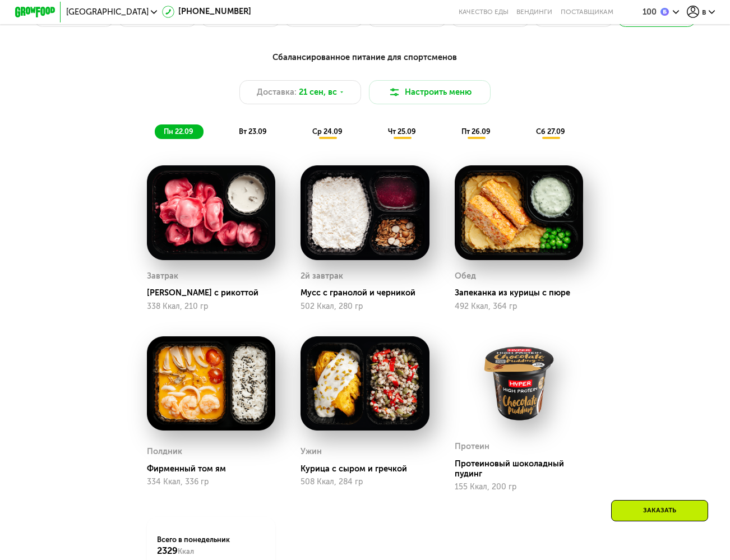
scroll to position [608, 0]
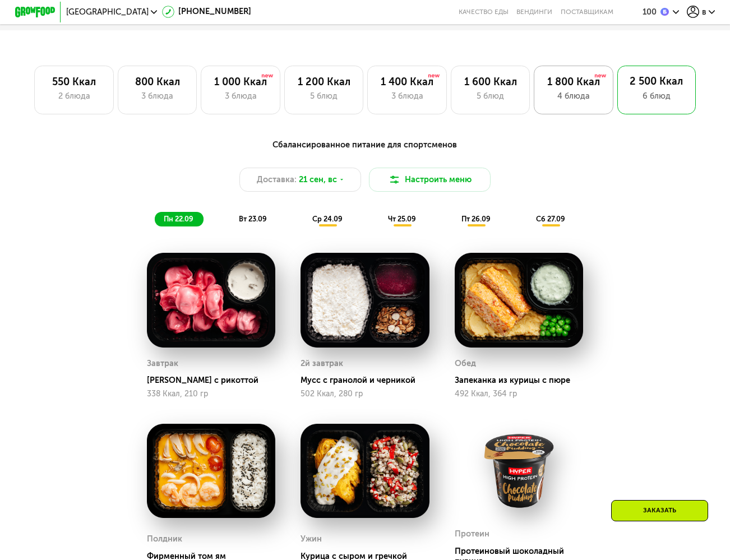
click at [588, 88] on div "1 800 Ккал" at bounding box center [573, 82] width 58 height 12
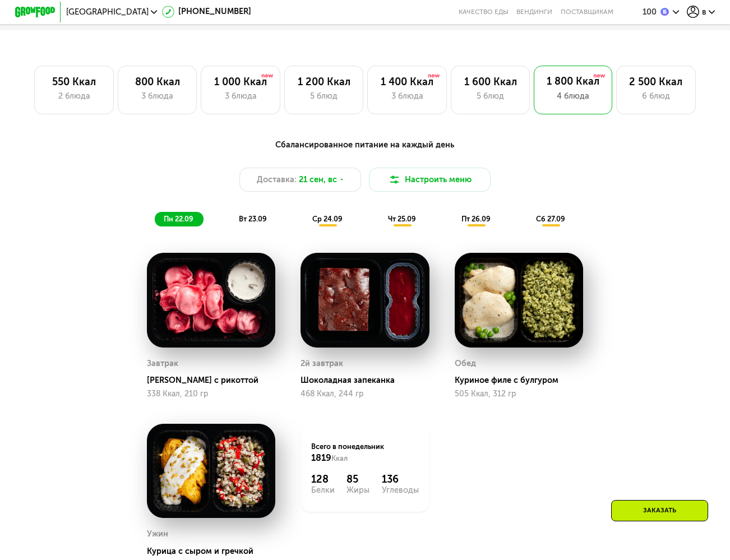
scroll to position [606, 0]
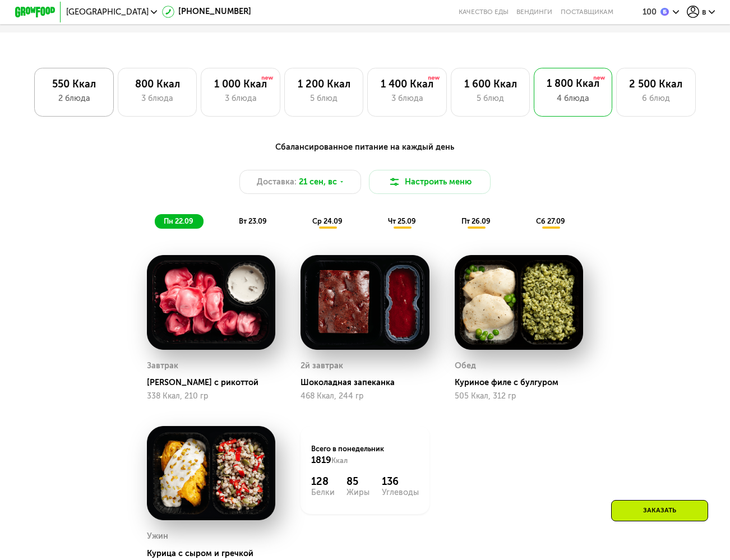
click at [80, 84] on div "550 Ккал" at bounding box center [74, 84] width 58 height 12
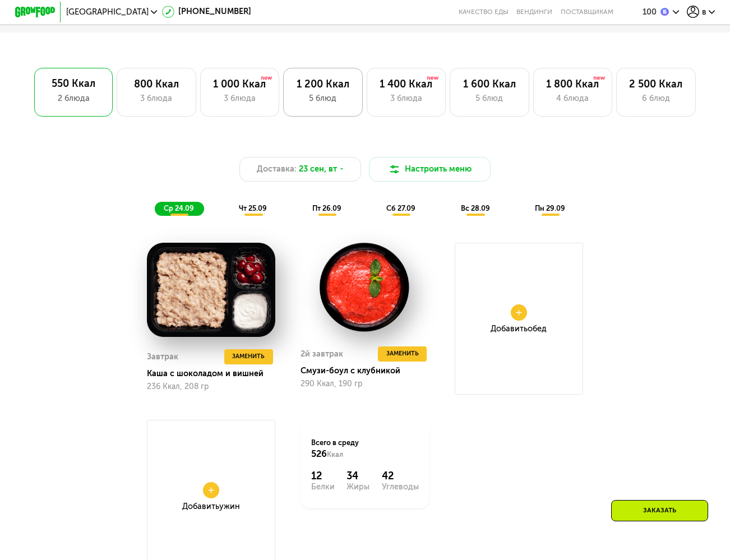
click at [299, 105] on div "5 блюд" at bounding box center [323, 99] width 58 height 12
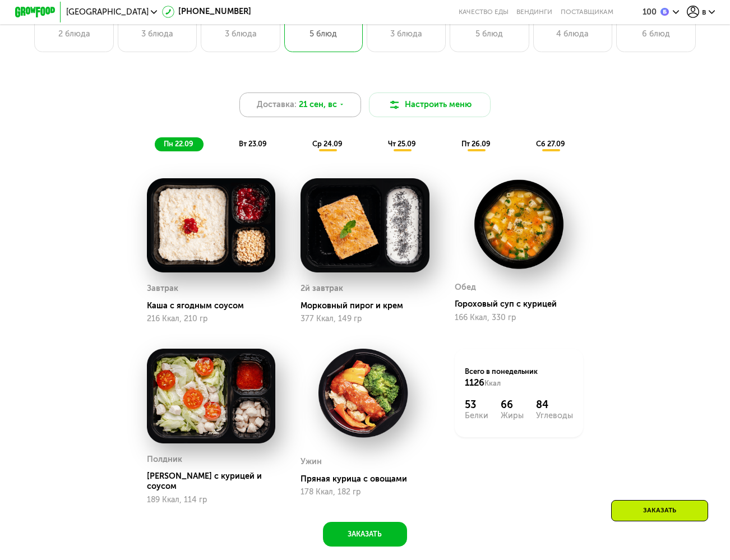
scroll to position [613, 0]
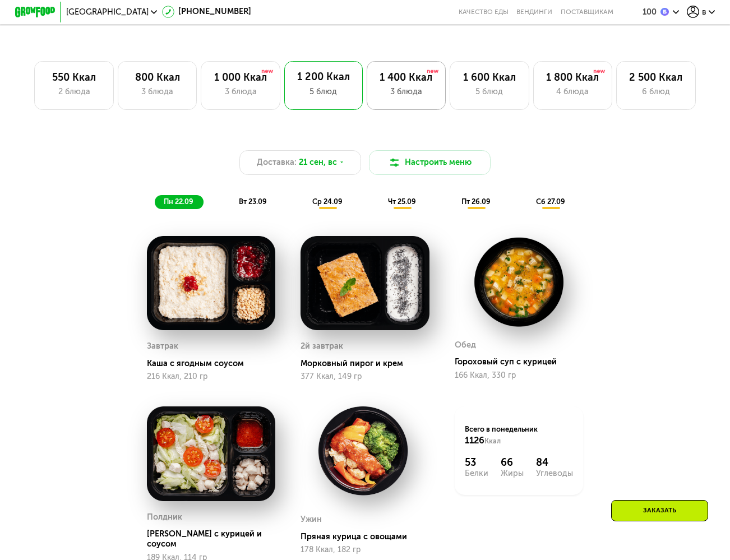
click at [405, 96] on div "3 блюда" at bounding box center [406, 92] width 58 height 12
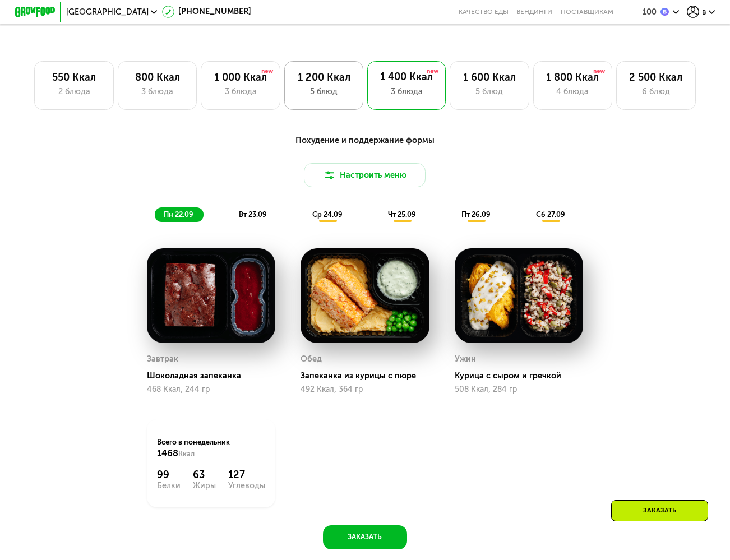
click at [344, 103] on div "1 200 Ккал 5 блюд" at bounding box center [323, 85] width 79 height 49
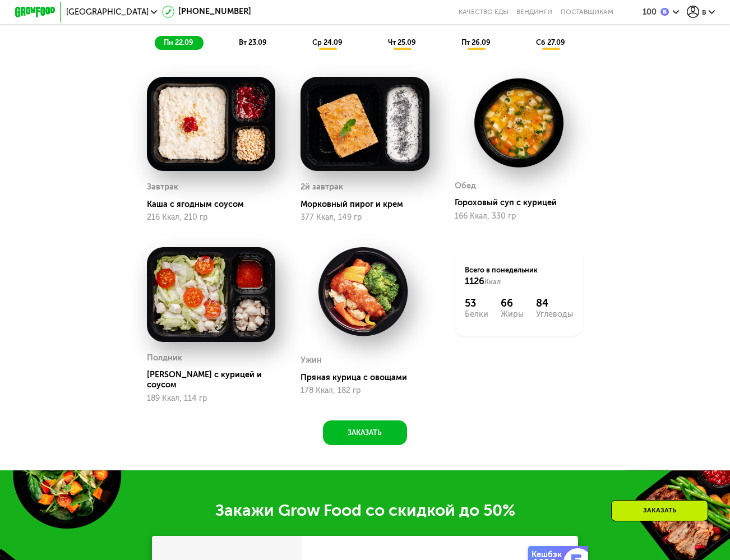
scroll to position [641, 0]
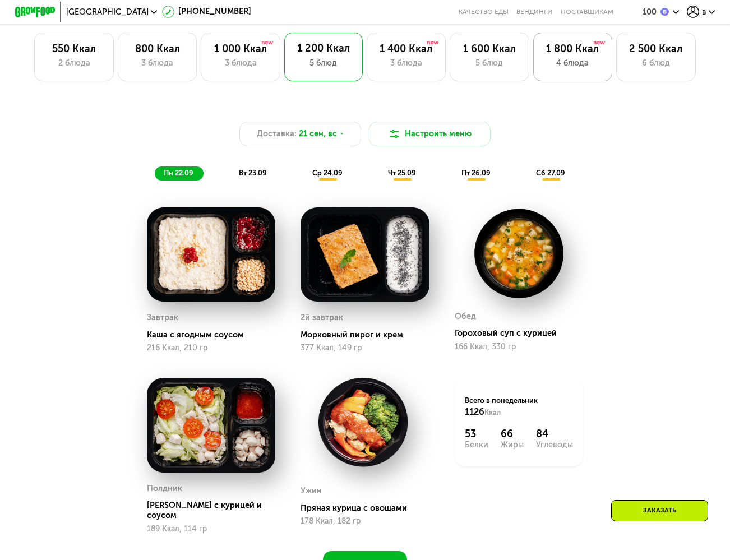
click at [586, 69] on div "4 блюда" at bounding box center [573, 63] width 58 height 12
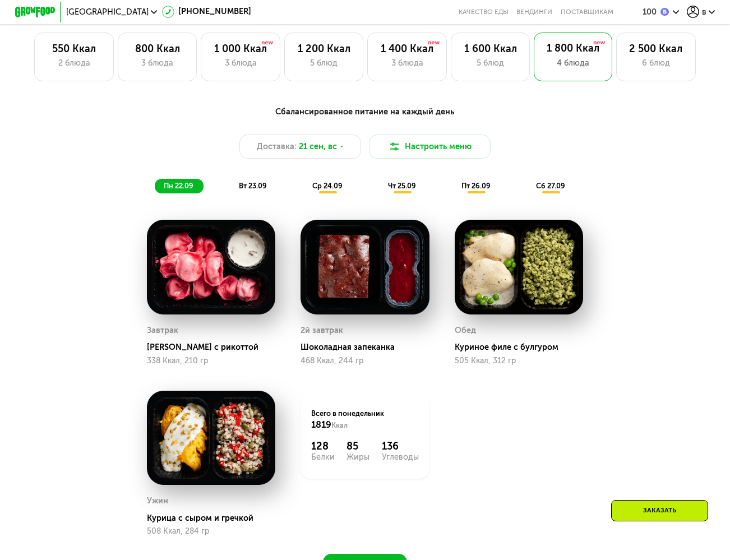
click at [460, 186] on div "пт 26.09" at bounding box center [476, 186] width 48 height 14
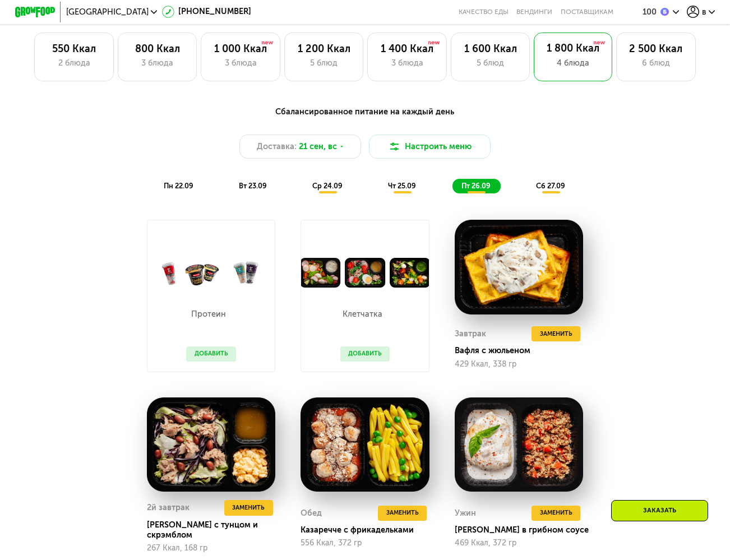
click at [548, 186] on div "сб 27.09" at bounding box center [551, 186] width 48 height 14
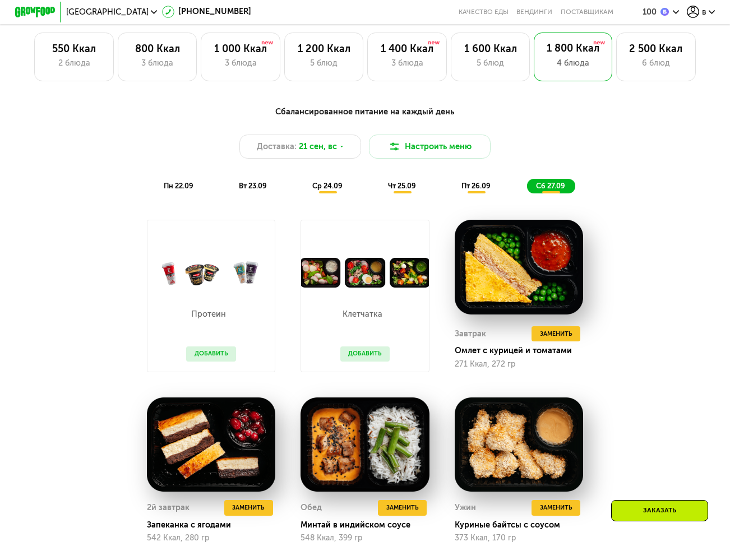
click at [496, 184] on div "Сбалансированное питание на каждый день Доставка: 21 сен, вс Настроить меню пн …" at bounding box center [365, 148] width 601 height 87
click at [467, 182] on div "Сбалансированное питание на каждый день Доставка: 21 сен, вс Настроить меню пн …" at bounding box center [365, 148] width 601 height 87
click at [465, 190] on span "пт 26.09" at bounding box center [475, 186] width 29 height 8
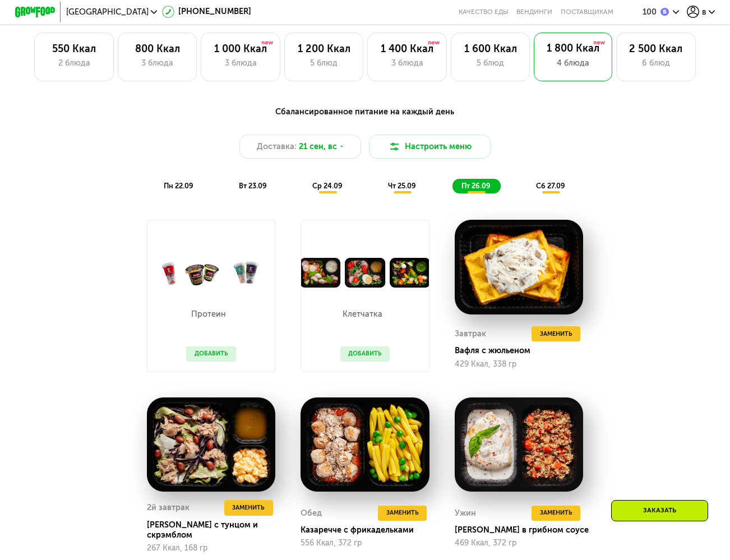
click at [407, 190] on span "чт 25.09" at bounding box center [402, 186] width 28 height 8
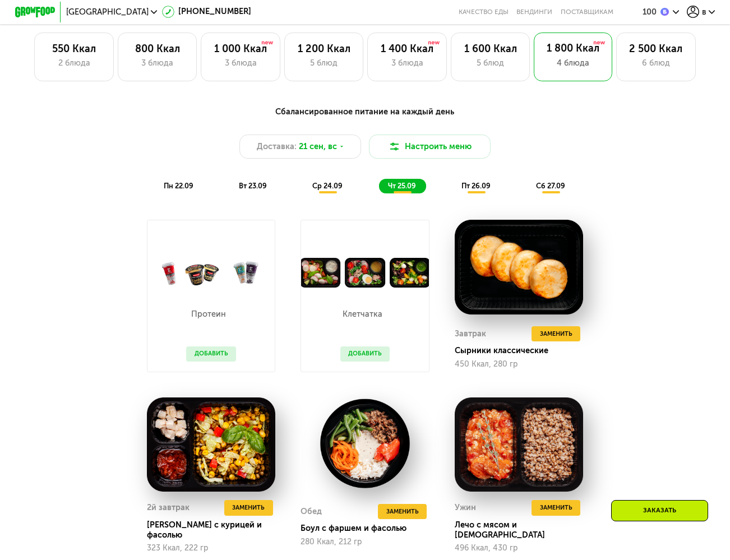
click at [549, 190] on span "сб 27.09" at bounding box center [550, 186] width 29 height 8
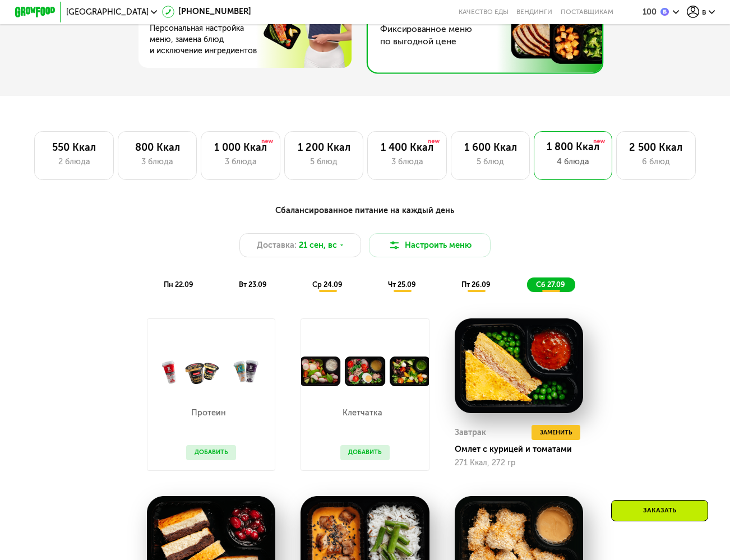
scroll to position [477, 0]
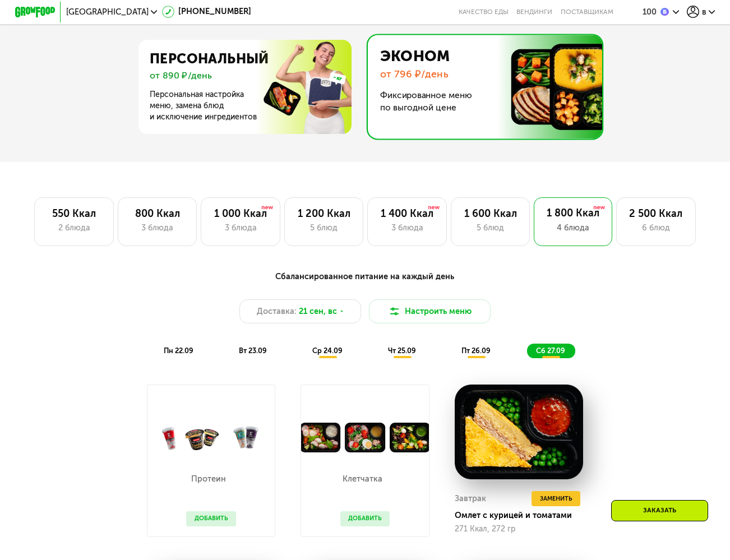
click at [398, 358] on div "чт 25.09" at bounding box center [402, 351] width 47 height 14
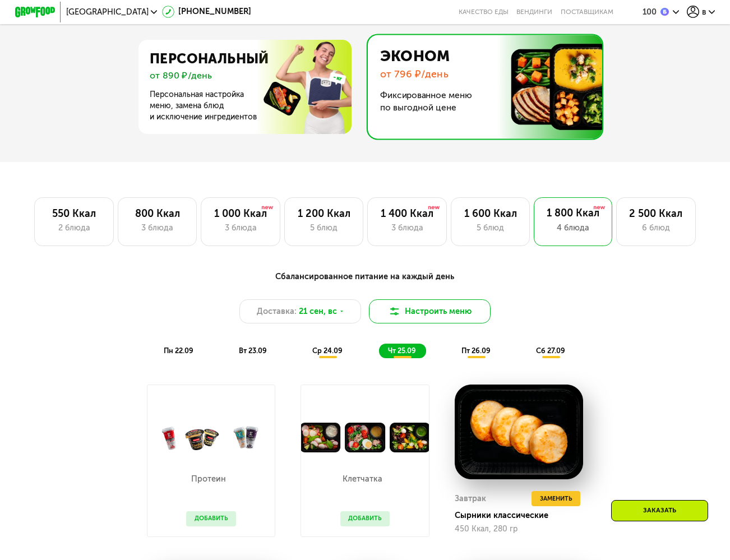
click at [433, 313] on button "Настроить меню" at bounding box center [430, 311] width 122 height 24
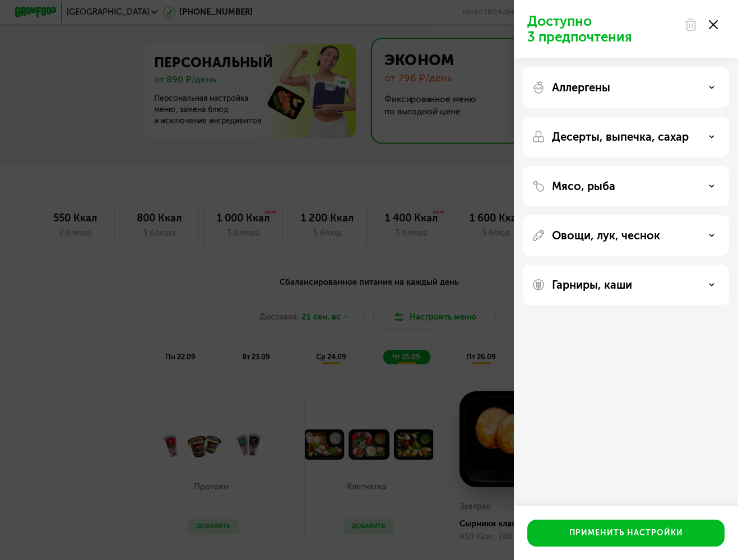
click at [704, 182] on div "Мясо, рыба" at bounding box center [626, 185] width 188 height 13
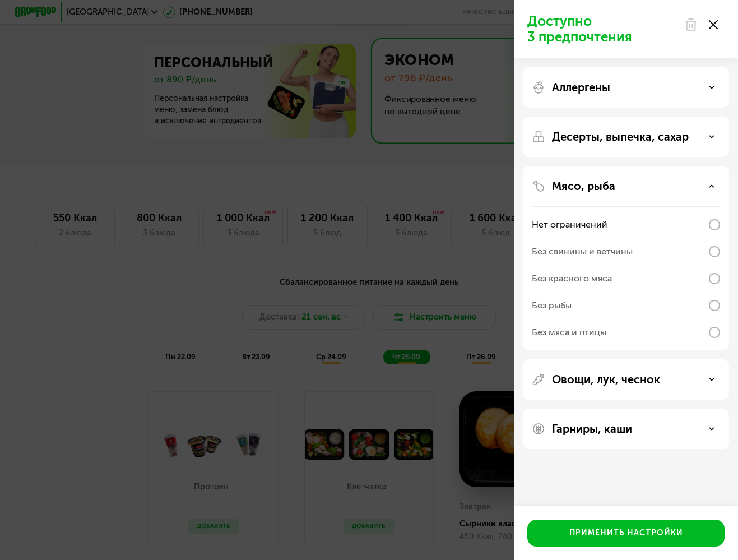
click at [704, 182] on div "Мясо, рыба" at bounding box center [626, 185] width 188 height 13
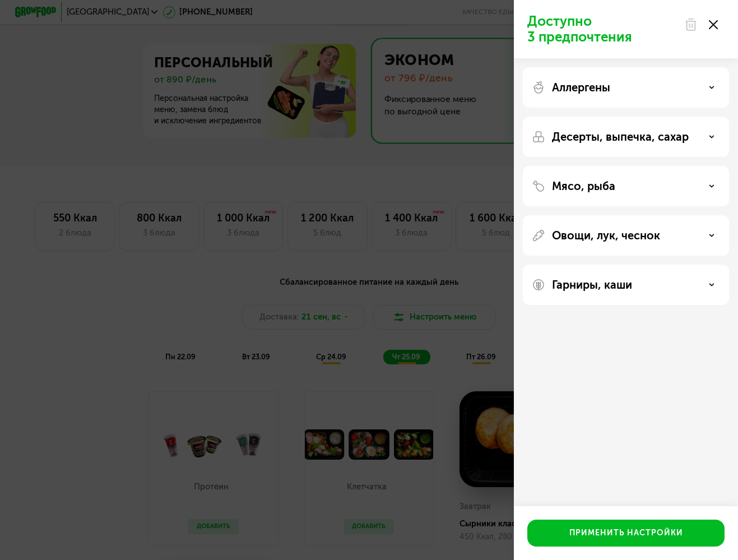
click at [650, 283] on div "Гарниры, каши" at bounding box center [626, 284] width 188 height 13
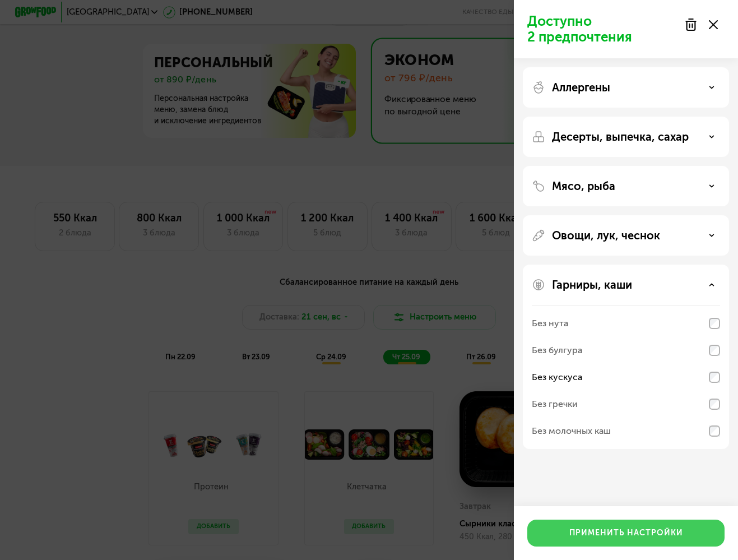
click at [611, 529] on div "Применить настройки" at bounding box center [627, 533] width 114 height 11
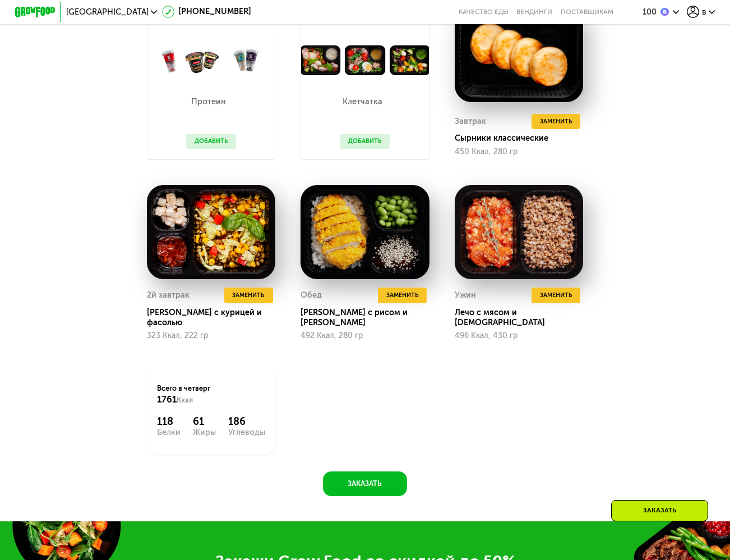
scroll to position [0, 0]
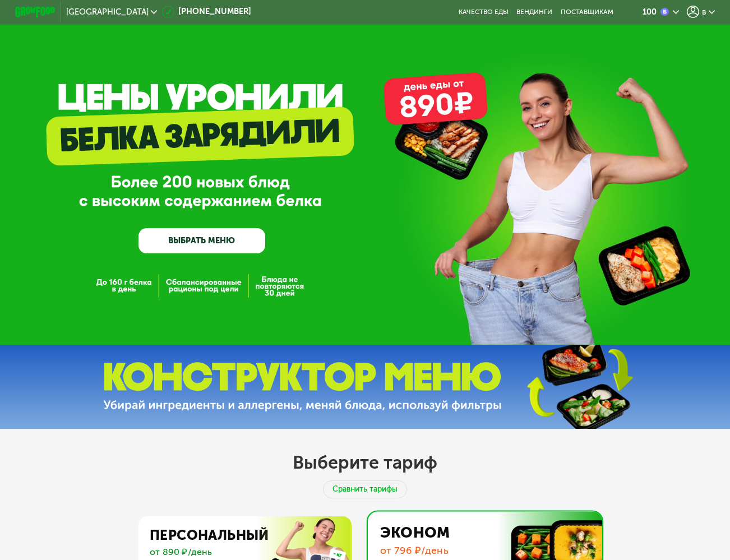
click at [706, 13] on span "в" at bounding box center [704, 12] width 4 height 8
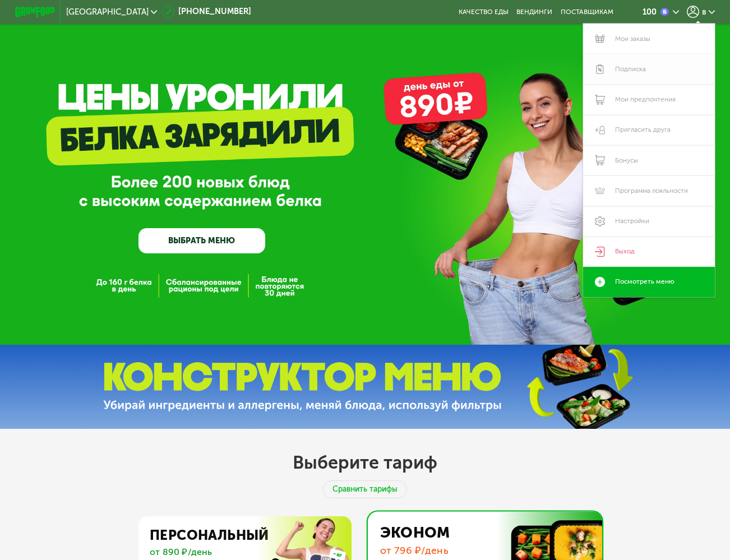
click at [654, 68] on link "Подписка" at bounding box center [649, 69] width 132 height 30
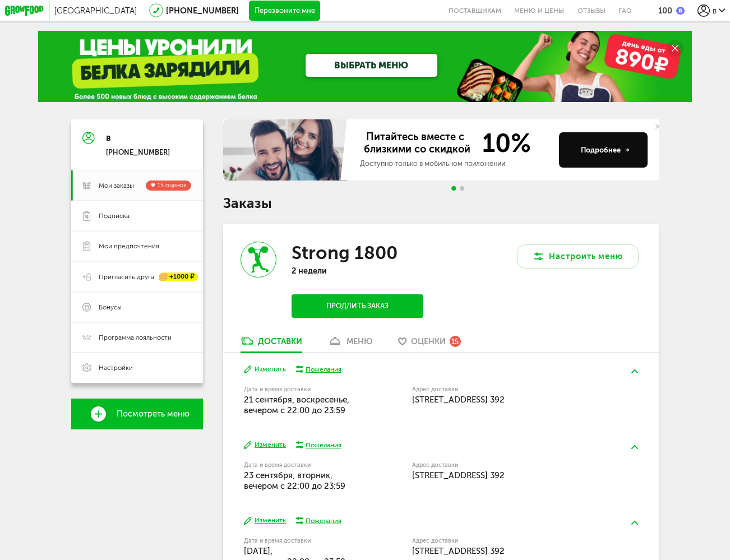
click at [132, 47] on div "ВЫБРАТЬ МЕНЮ" at bounding box center [365, 66] width 654 height 71
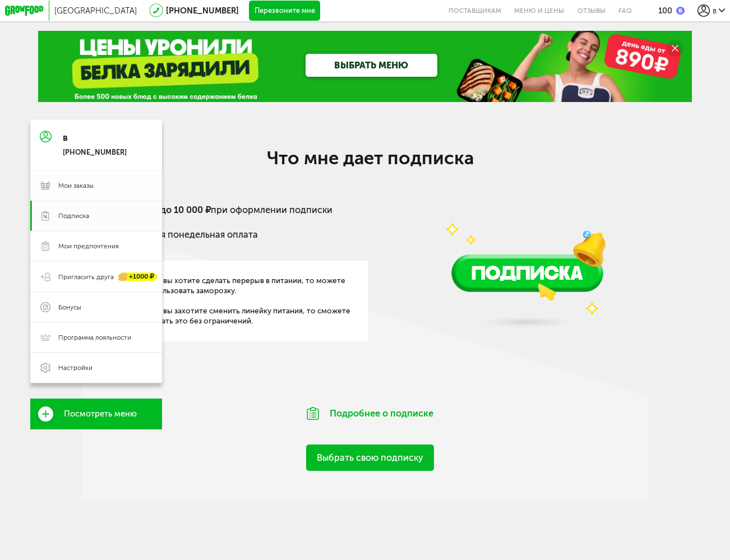
click at [59, 190] on span "Мои заказы" at bounding box center [75, 185] width 35 height 9
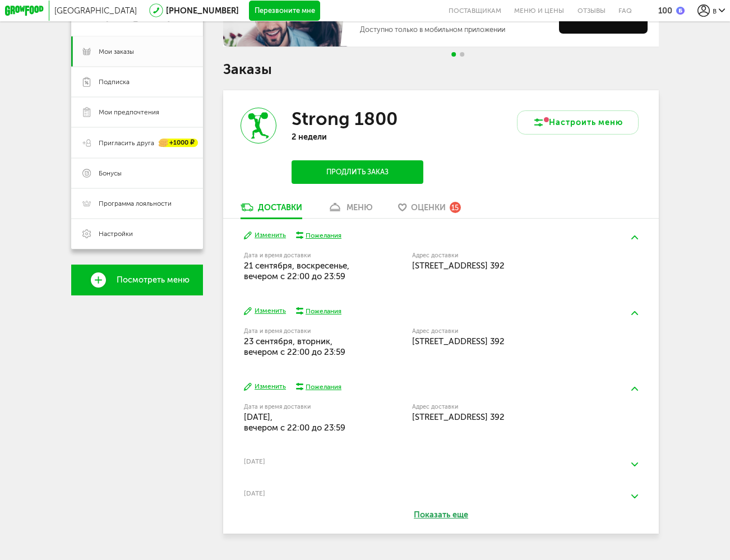
scroll to position [163, 0]
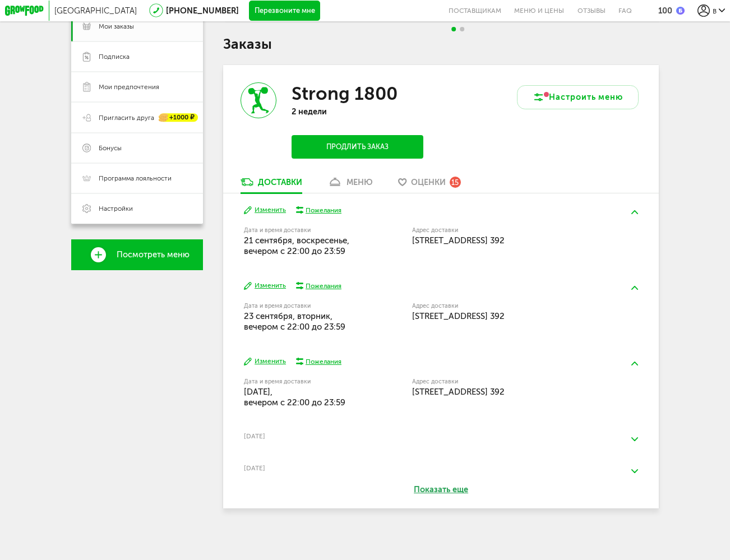
click at [385, 150] on button "Продлить заказ" at bounding box center [358, 147] width 132 height 24
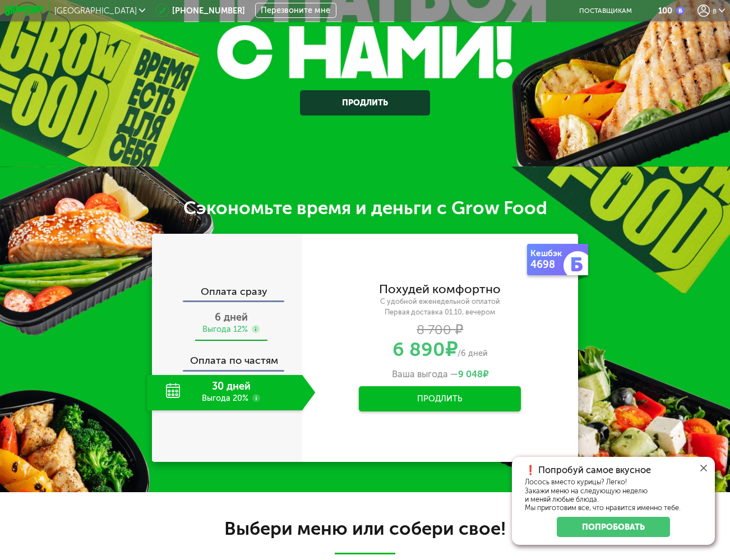
click at [237, 335] on div "Выгода 12%" at bounding box center [224, 329] width 45 height 11
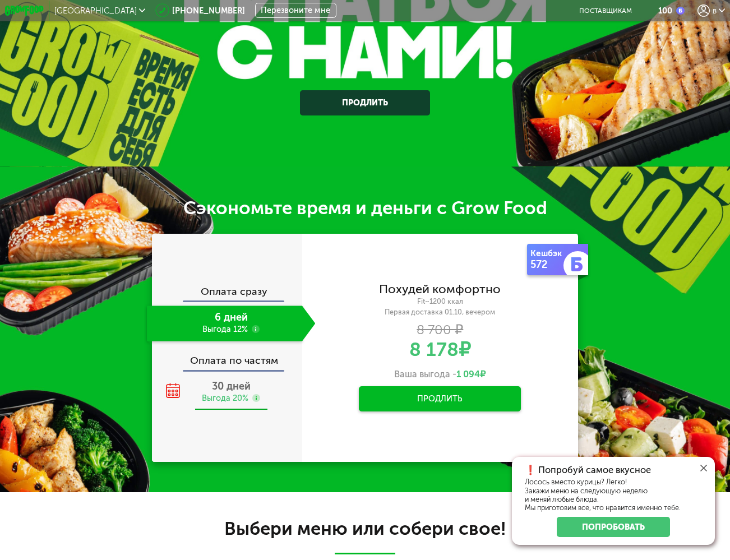
click at [226, 392] on span "30 дней" at bounding box center [231, 386] width 39 height 12
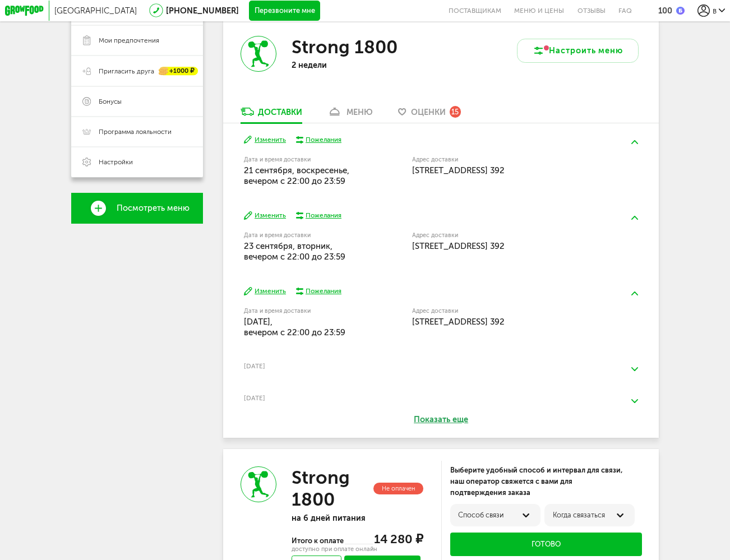
scroll to position [241, 0]
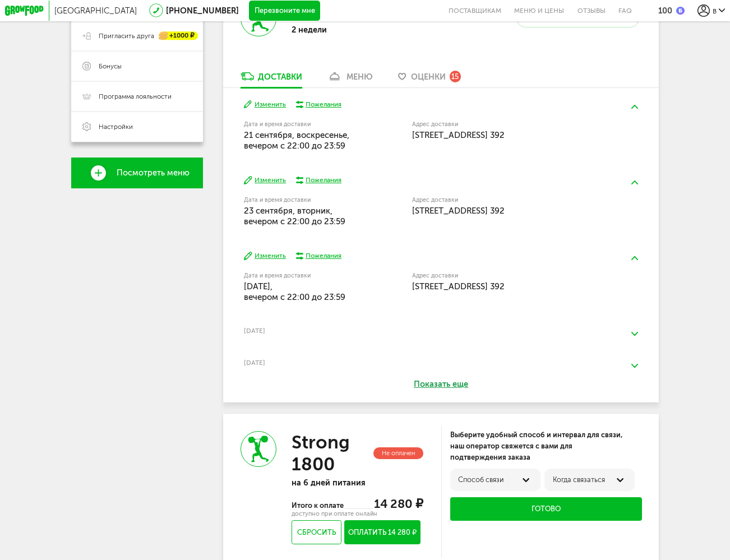
drag, startPoint x: 283, startPoint y: 292, endPoint x: 361, endPoint y: 298, distance: 78.8
click at [361, 298] on div "Дата и время доставки [DATE], вечером c 22:00 до 23:59" at bounding box center [328, 287] width 168 height 32
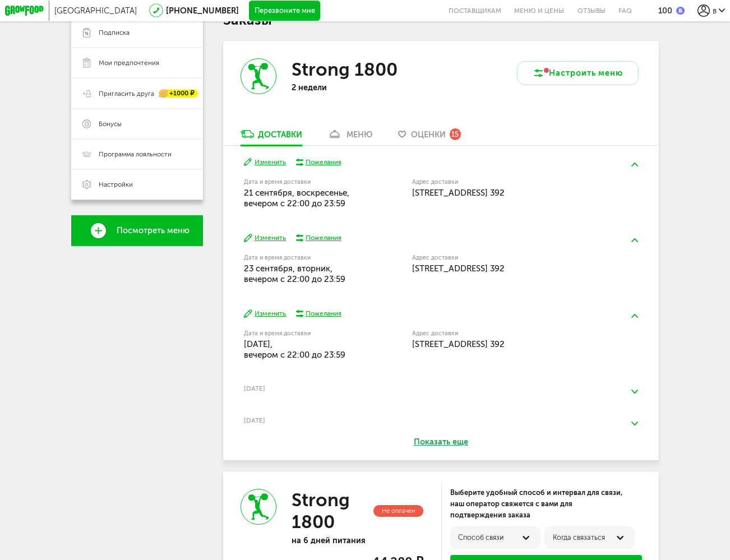
scroll to position [136, 0]
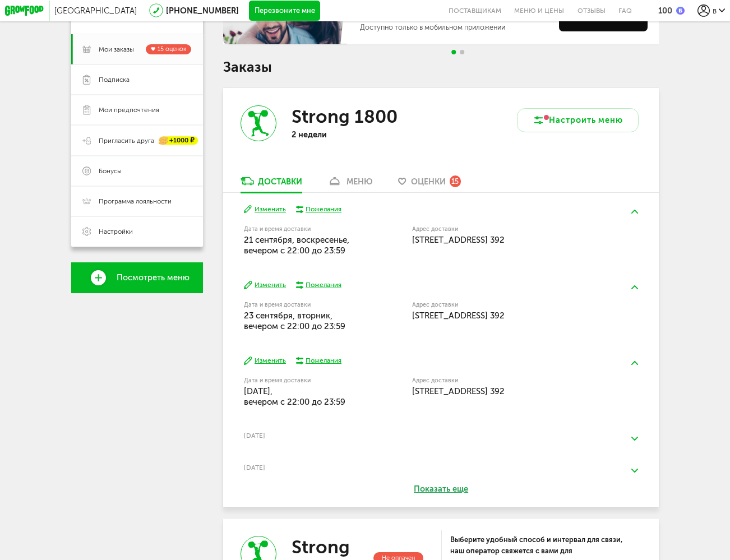
click at [352, 183] on div "меню" at bounding box center [360, 182] width 26 height 10
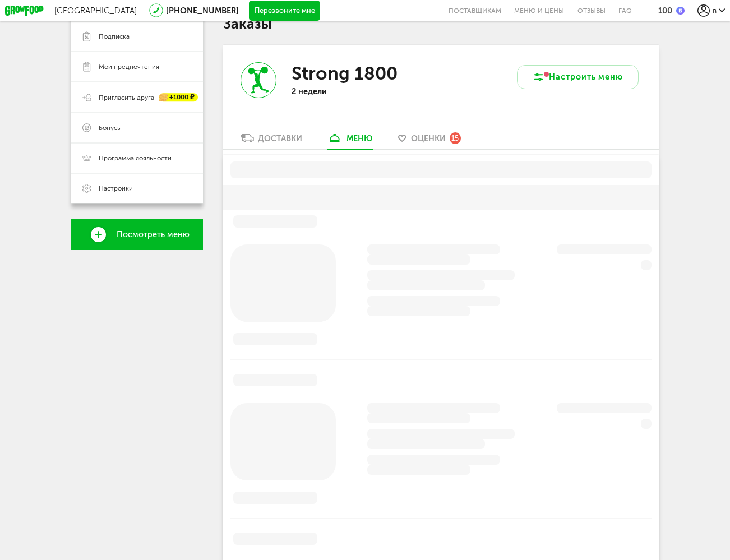
scroll to position [198, 0]
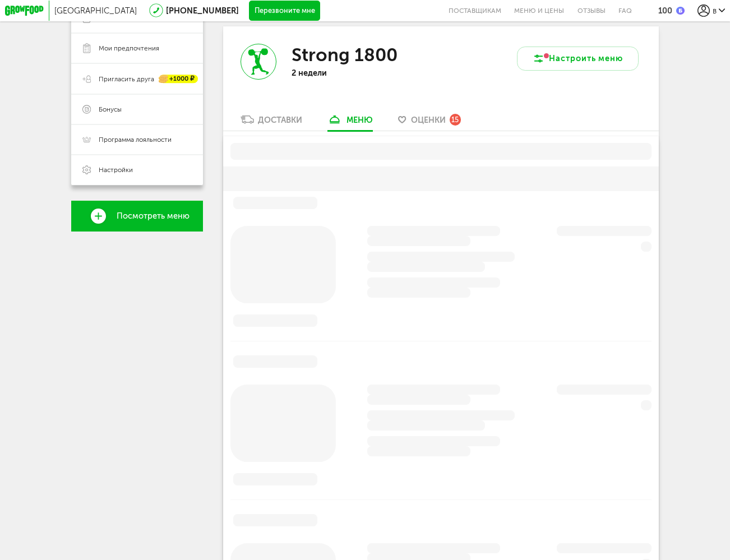
click at [274, 131] on link "Доставки" at bounding box center [271, 122] width 72 height 16
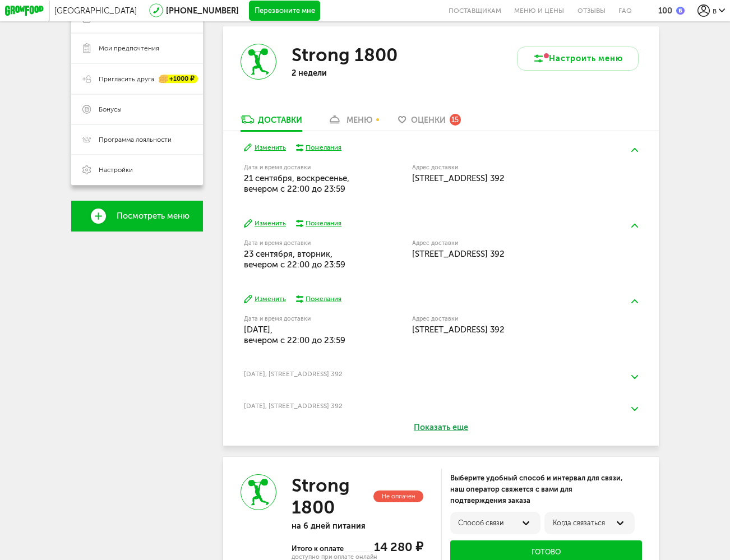
scroll to position [546, 0]
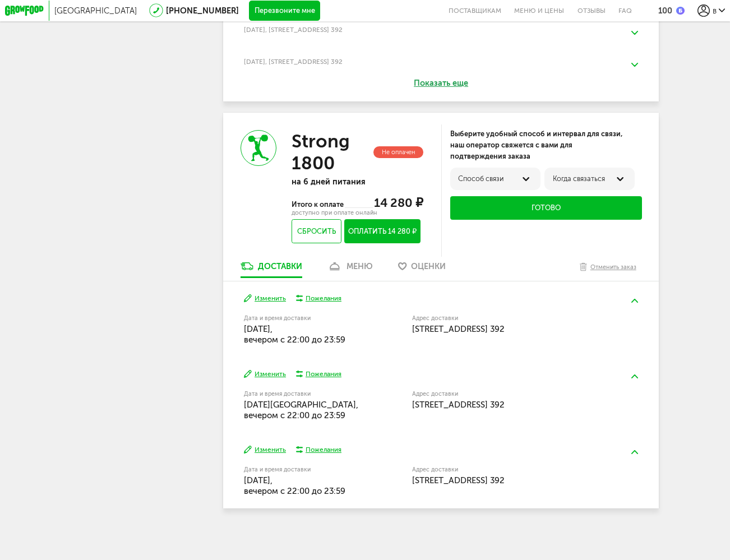
click at [324, 153] on h3 "Strong 1800" at bounding box center [331, 152] width 79 height 44
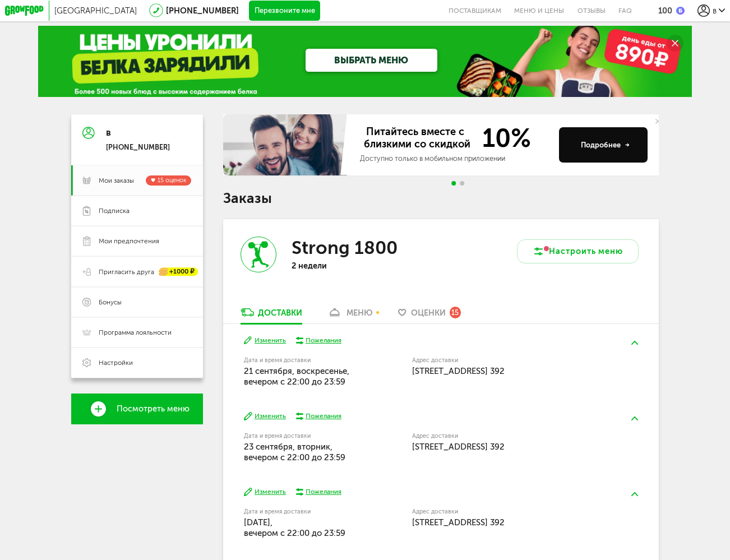
scroll to position [391, 0]
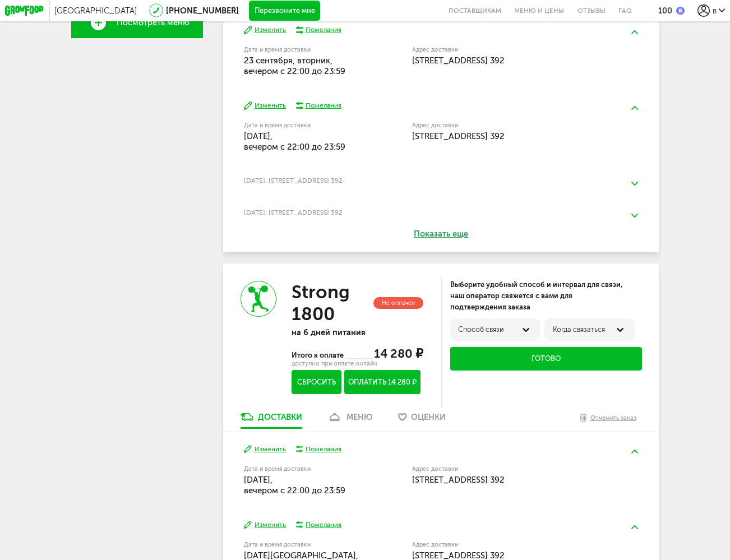
click at [311, 394] on button "Сбросить" at bounding box center [317, 382] width 50 height 24
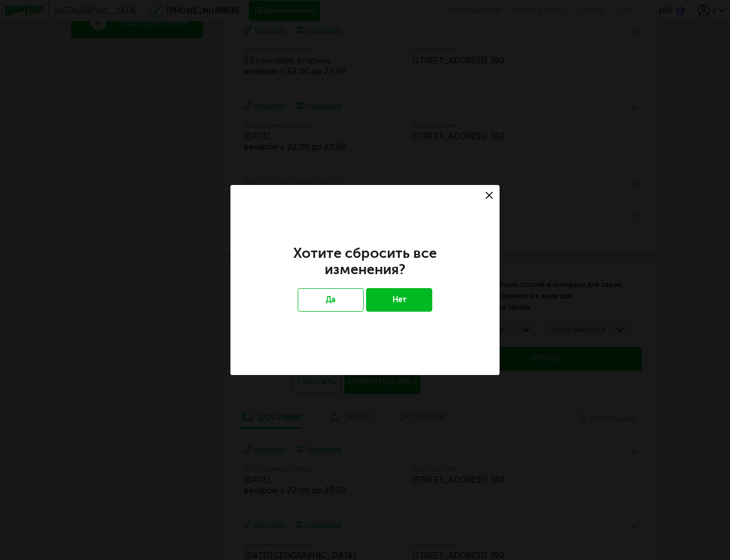
click at [389, 299] on button "Нет" at bounding box center [399, 300] width 66 height 24
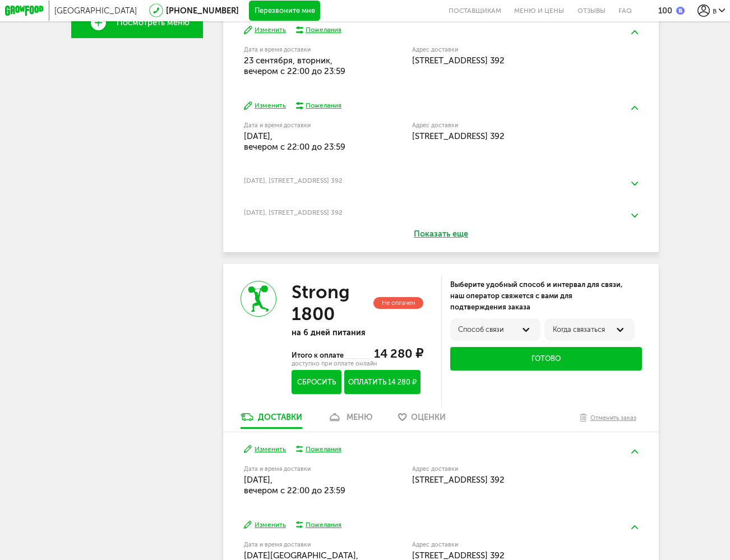
click at [305, 391] on button "Сбросить" at bounding box center [317, 382] width 50 height 24
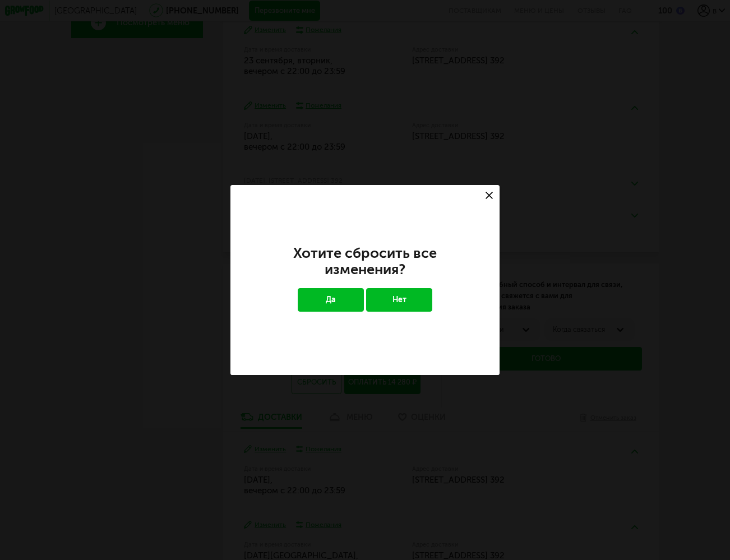
click at [338, 295] on button "Да" at bounding box center [331, 300] width 66 height 24
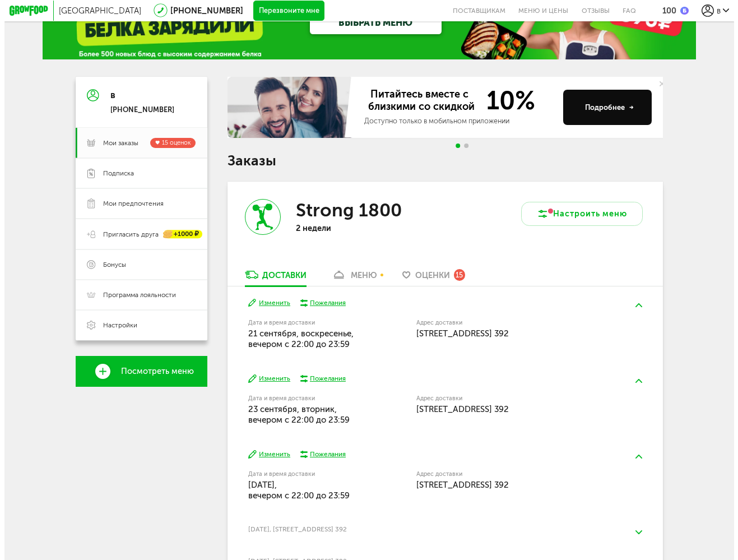
scroll to position [0, 0]
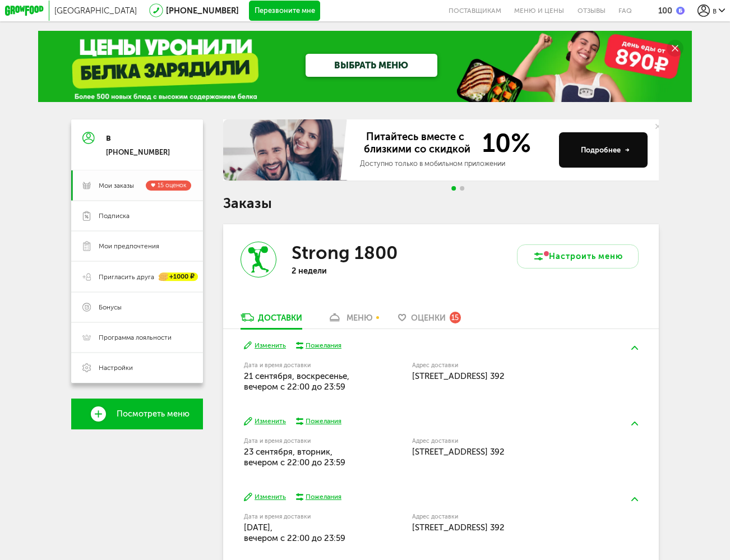
click at [119, 193] on link "[PERSON_NAME] заказы 15 оценок" at bounding box center [137, 185] width 132 height 30
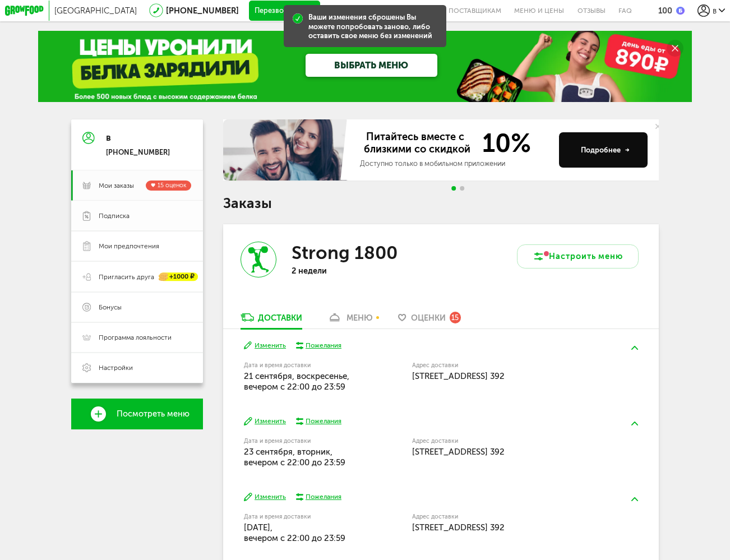
click at [120, 216] on span "Подписка" at bounding box center [114, 215] width 31 height 9
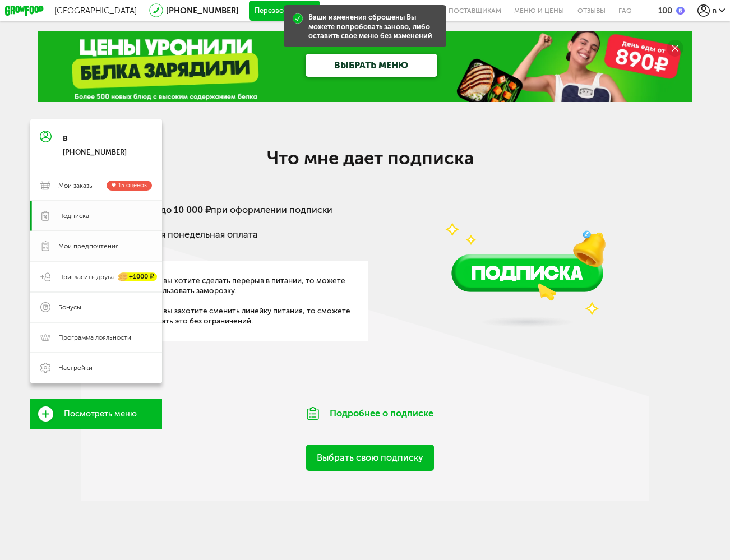
click at [92, 251] on span "Мои предпочтения" at bounding box center [88, 246] width 61 height 9
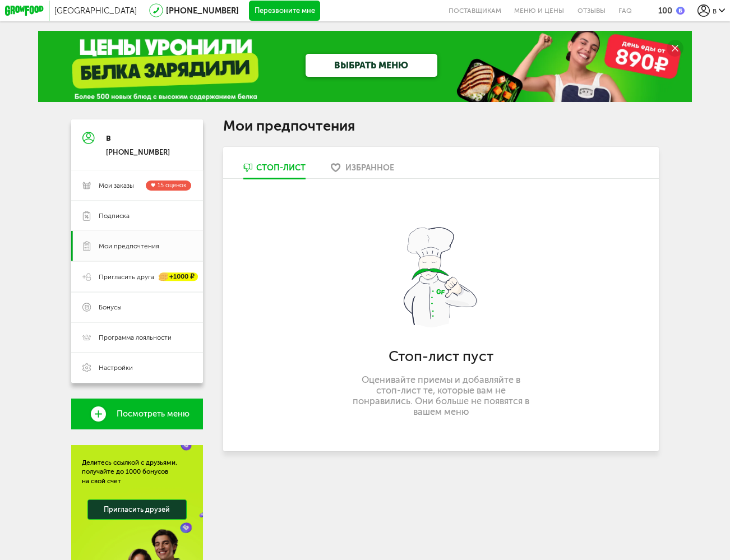
click at [339, 170] on use at bounding box center [336, 167] width 10 height 9
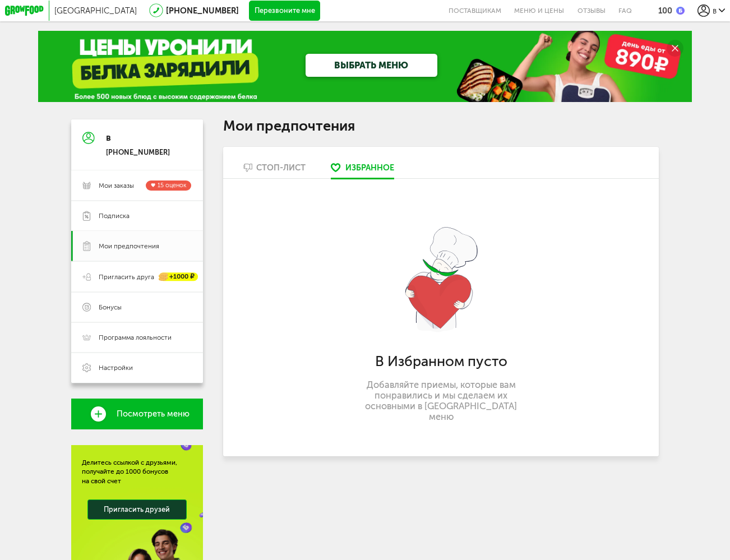
click at [276, 164] on div "Стоп-лист" at bounding box center [280, 168] width 49 height 10
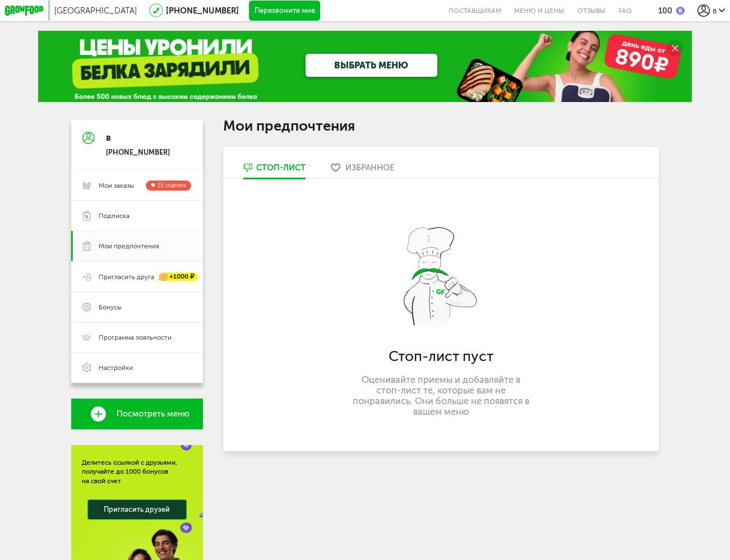
click at [379, 340] on div "Стоп-лист пуст Оценивайте приемы и добавляйте в стоп-лист те, которые вам не по…" at bounding box center [441, 315] width 436 height 273
click at [113, 183] on span "Мои заказы" at bounding box center [116, 185] width 35 height 9
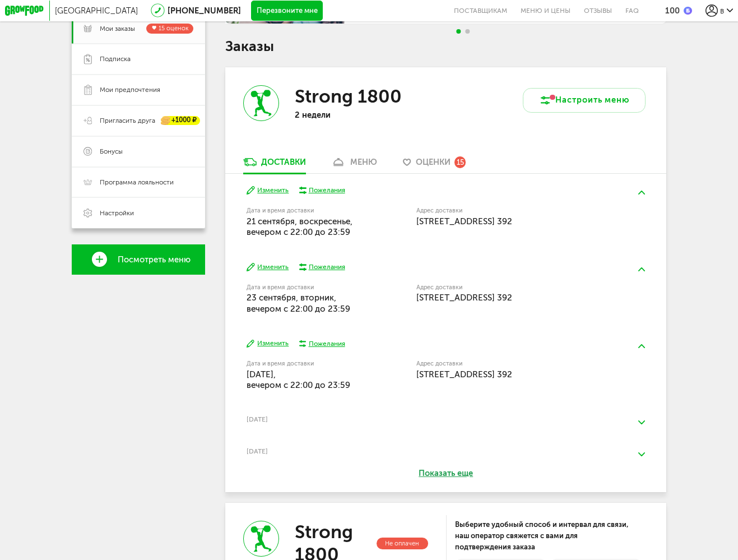
scroll to position [202, 0]
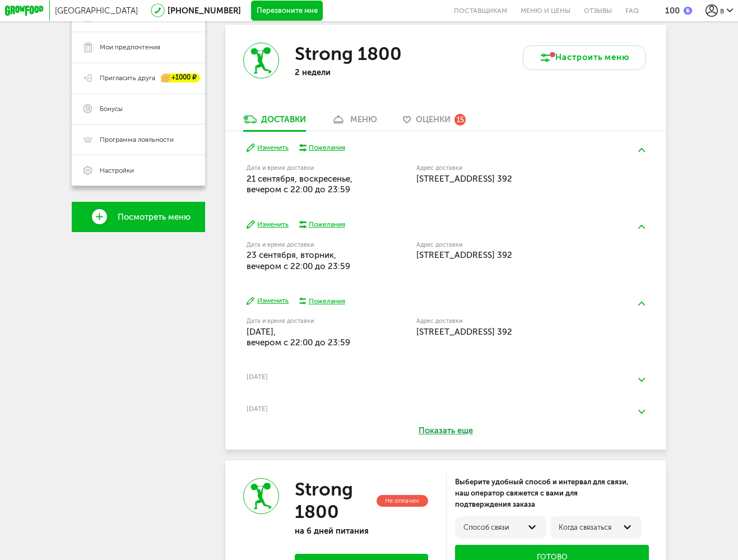
click at [334, 147] on div "Пожелания" at bounding box center [327, 147] width 36 height 9
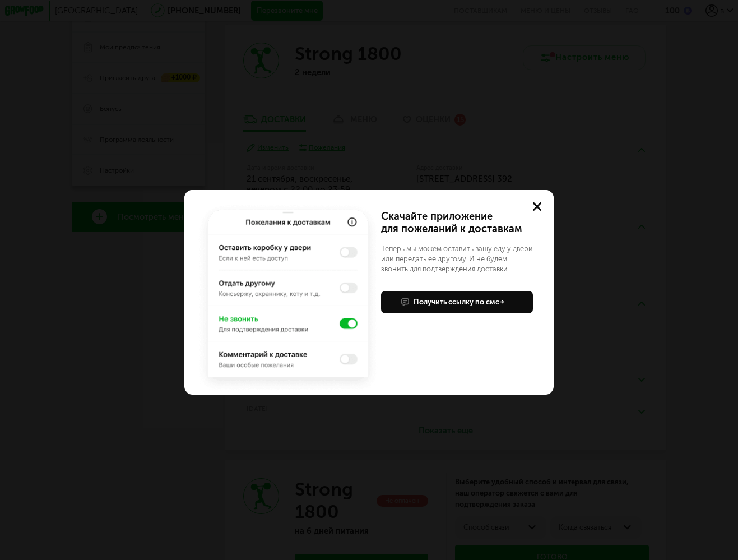
click at [612, 165] on div "Учтем ваши пожелания в приложении Скачайте приложение для пожеланий к доставкам…" at bounding box center [369, 280] width 738 height 560
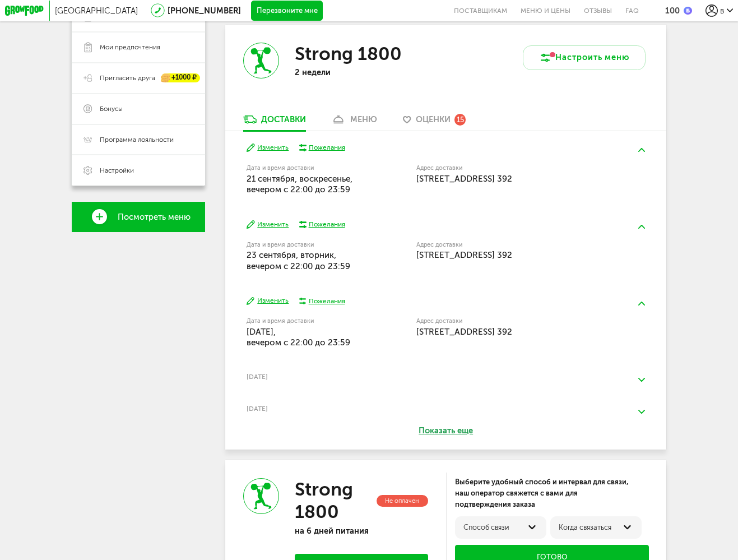
click at [331, 220] on div "Пожелания" at bounding box center [327, 224] width 36 height 9
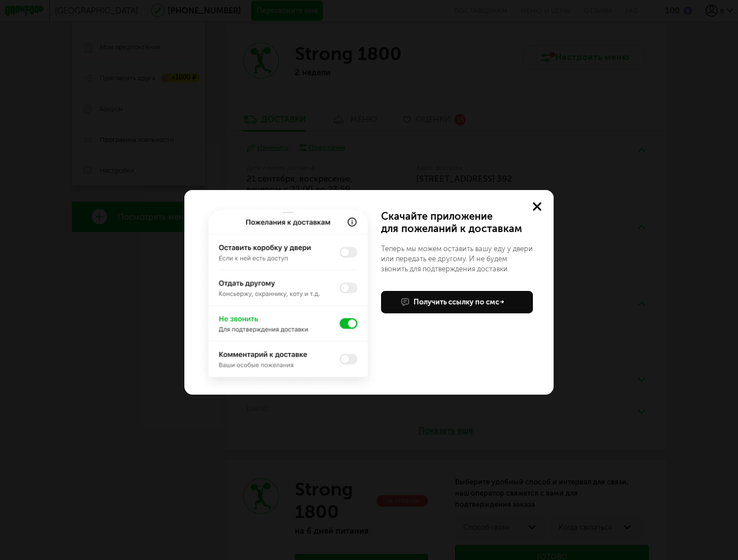
click at [538, 203] on icon at bounding box center [537, 206] width 8 height 8
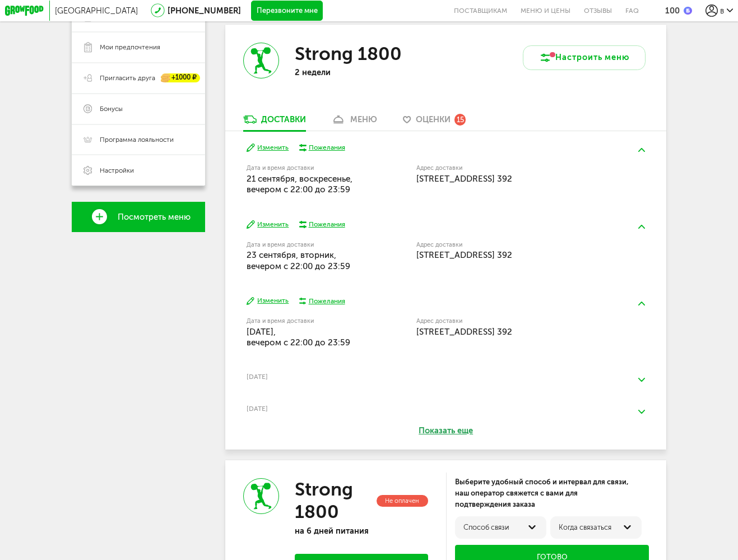
click at [377, 124] on link "меню" at bounding box center [354, 122] width 56 height 16
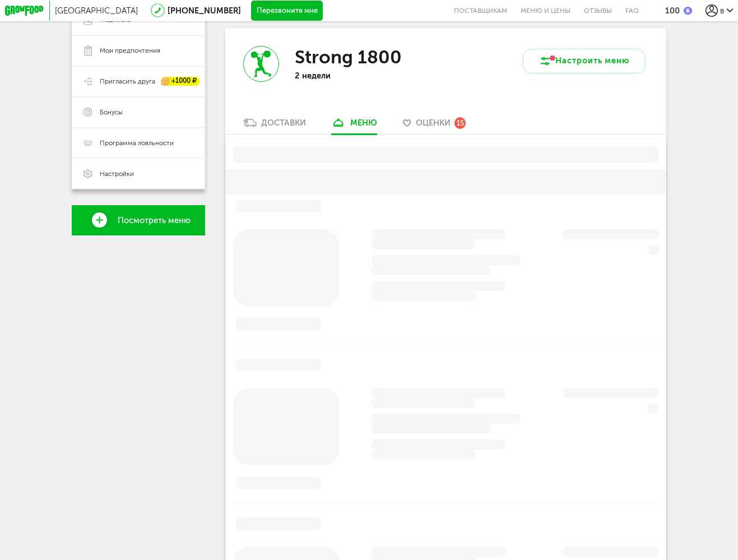
scroll to position [198, 0]
click at [557, 65] on button "Настроить меню" at bounding box center [584, 61] width 123 height 25
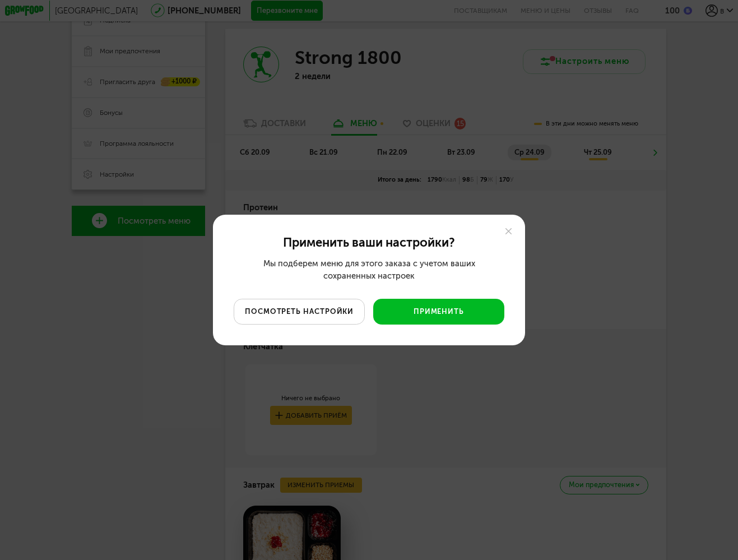
click at [331, 306] on button "посмотреть настройки" at bounding box center [299, 312] width 131 height 26
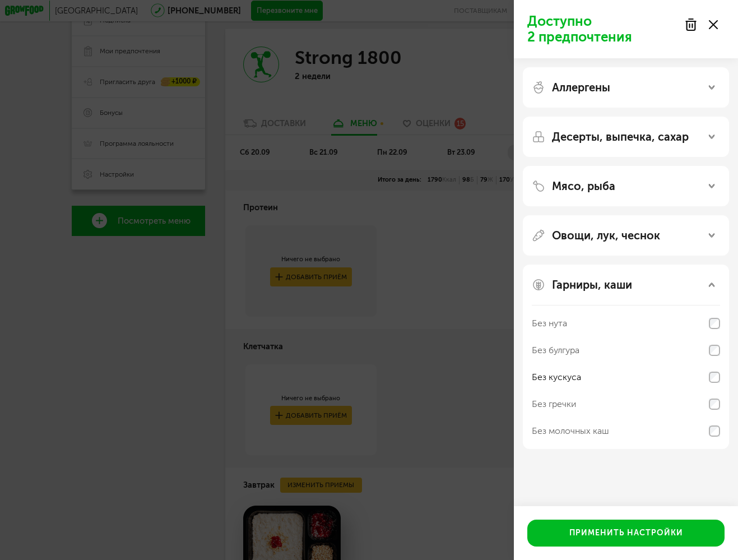
click at [643, 239] on p "Овощи, лук, чеснок" at bounding box center [606, 235] width 108 height 13
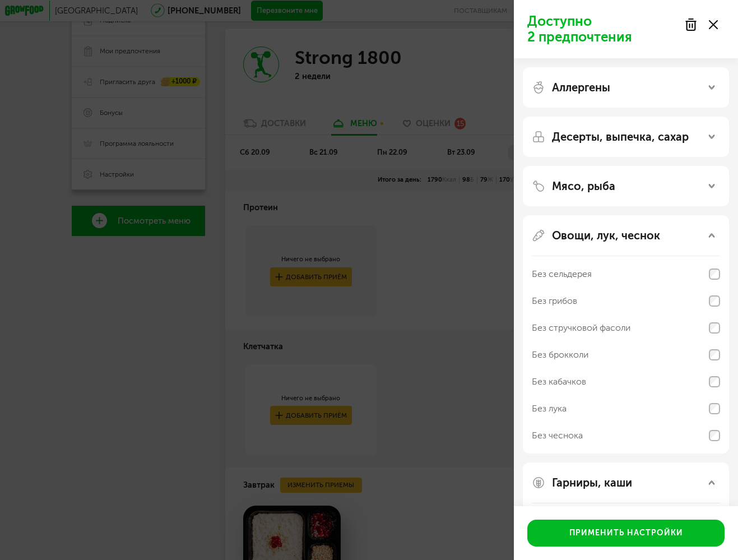
click at [627, 235] on p "Овощи, лук, чеснок" at bounding box center [606, 235] width 108 height 13
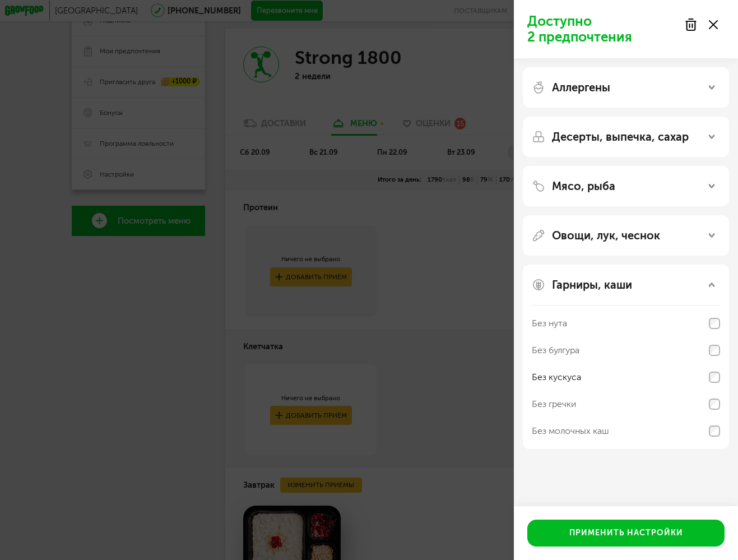
click at [623, 186] on div "Мясо, рыба" at bounding box center [626, 185] width 188 height 13
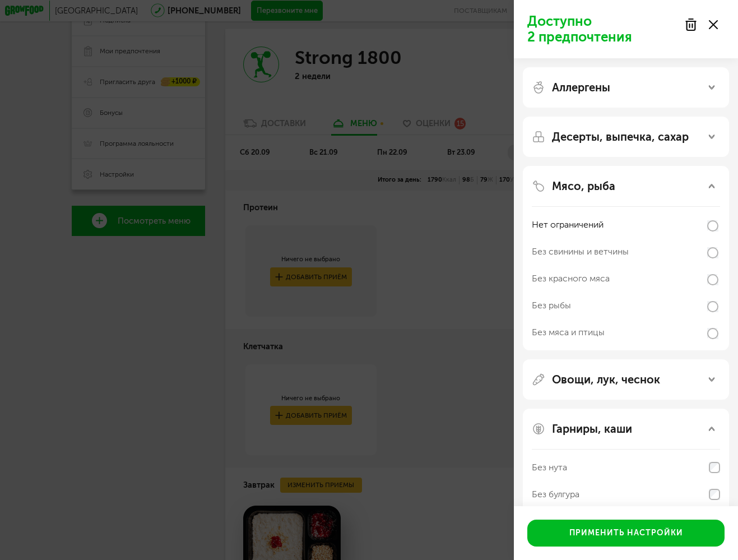
click at [623, 186] on div "Мясо, рыба" at bounding box center [626, 185] width 188 height 13
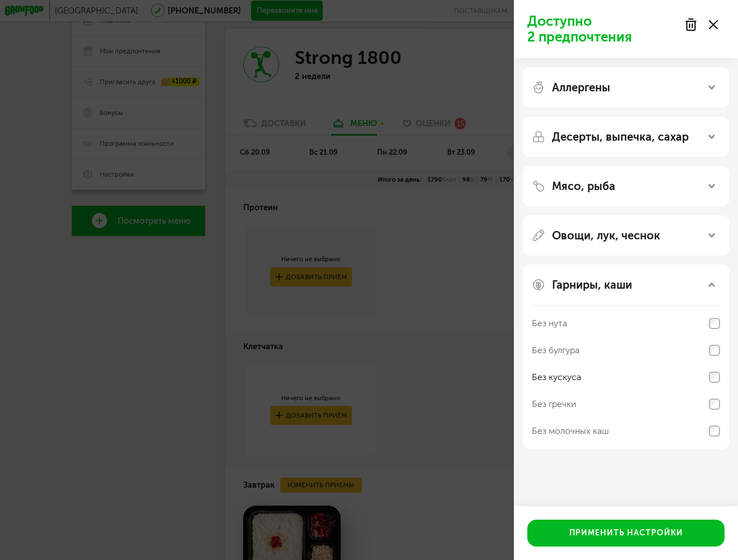
click at [636, 141] on p "Десерты, выпечка, сахар" at bounding box center [620, 136] width 137 height 13
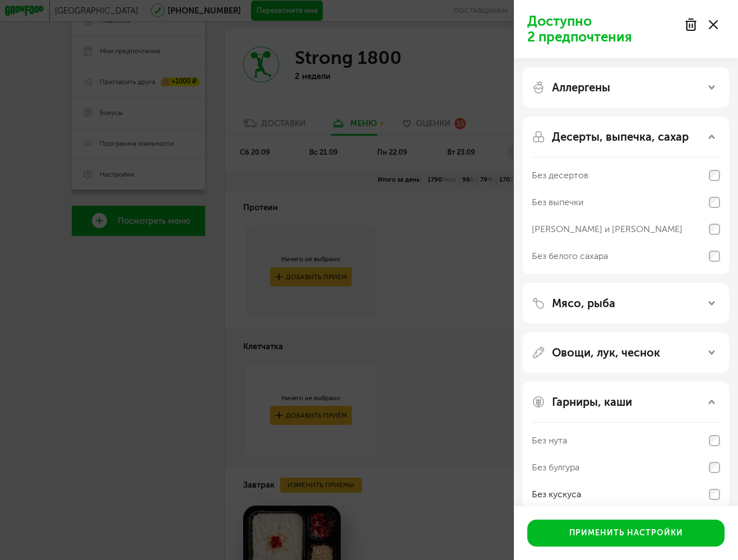
click at [627, 140] on p "Десерты, выпечка, сахар" at bounding box center [620, 136] width 137 height 13
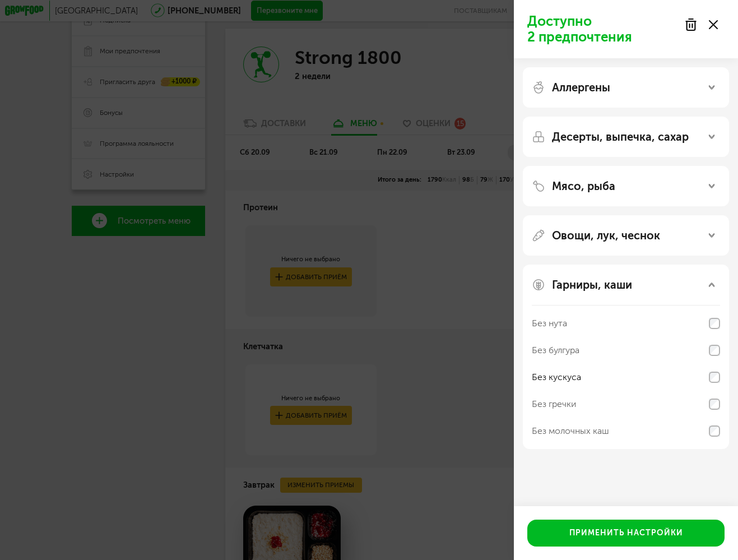
click at [618, 96] on div "Аллергены" at bounding box center [626, 87] width 206 height 40
click at [602, 93] on p "Аллергены" at bounding box center [581, 87] width 58 height 13
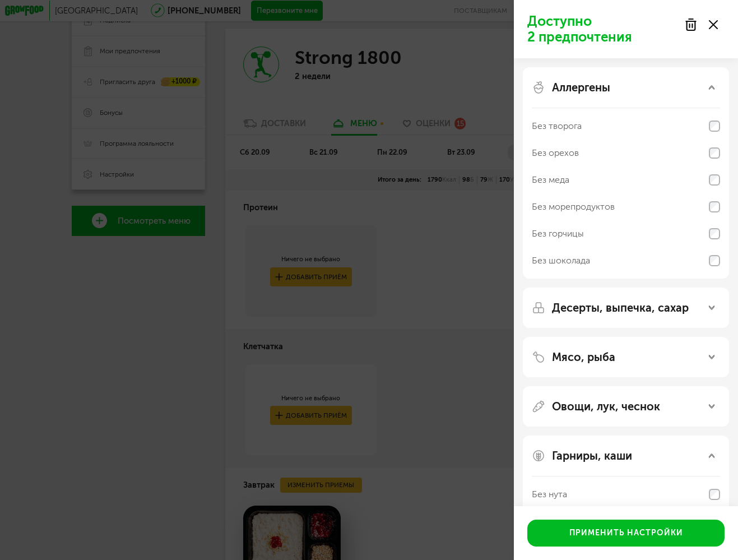
click at [602, 93] on p "Аллергены" at bounding box center [581, 87] width 58 height 13
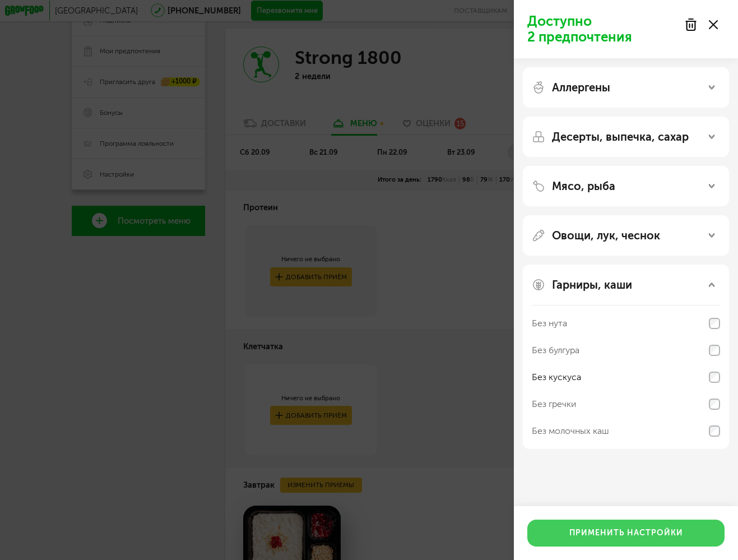
click at [622, 537] on button "Применить настройки" at bounding box center [626, 533] width 197 height 27
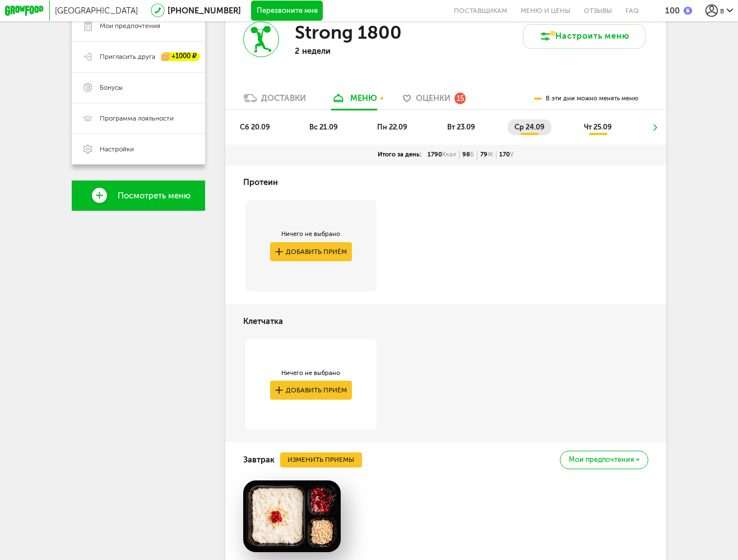
scroll to position [362, 0]
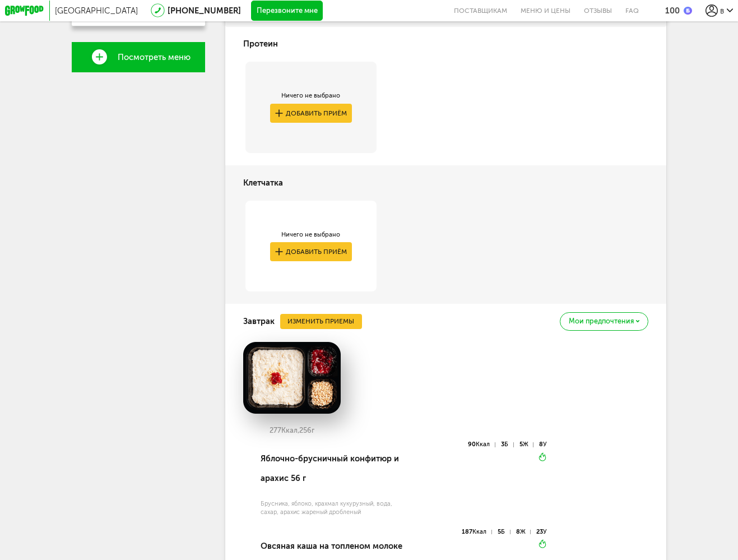
click at [333, 251] on button "Добавить приём" at bounding box center [311, 251] width 82 height 19
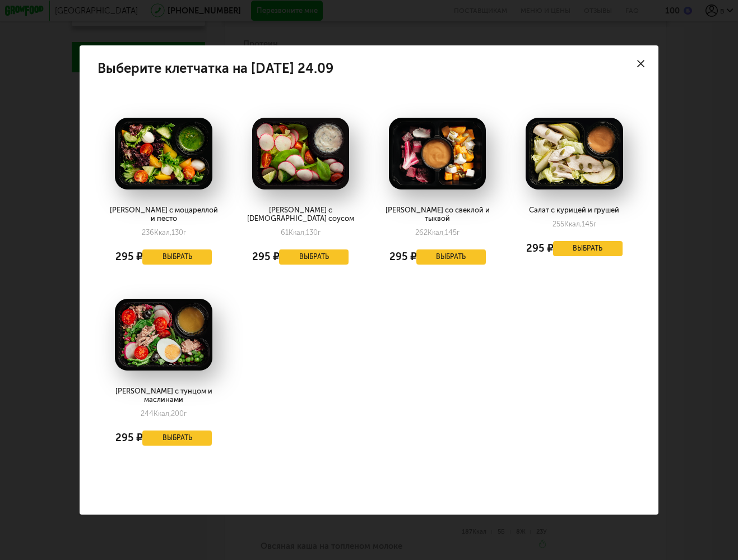
click at [181, 172] on img at bounding box center [164, 154] width 98 height 72
click at [644, 67] on icon at bounding box center [641, 63] width 7 height 7
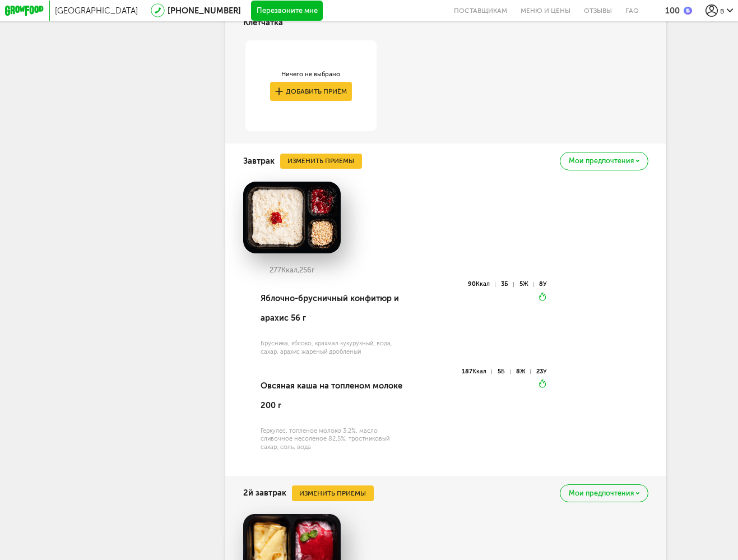
scroll to position [0, 0]
